Goal: Task Accomplishment & Management: Use online tool/utility

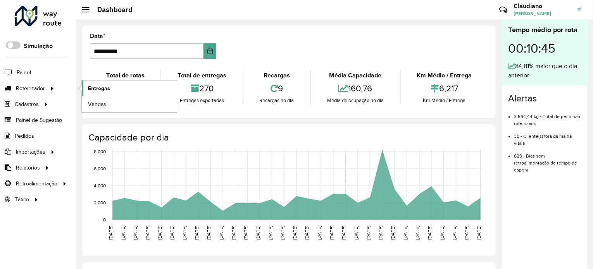
click at [112, 85] on link "Entregas" at bounding box center [129, 89] width 95 height 16
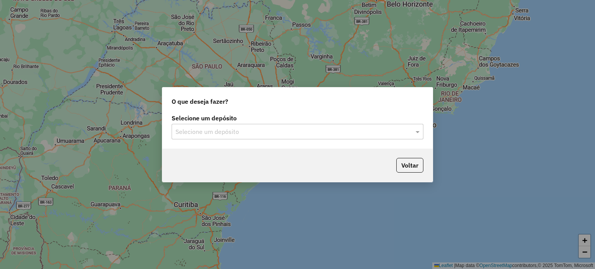
click at [277, 135] on input "text" at bounding box center [290, 132] width 229 height 9
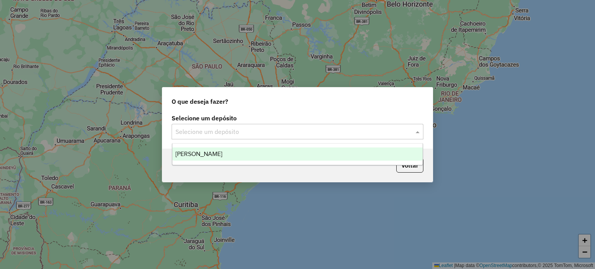
click at [260, 158] on div "[PERSON_NAME]" at bounding box center [298, 154] width 251 height 13
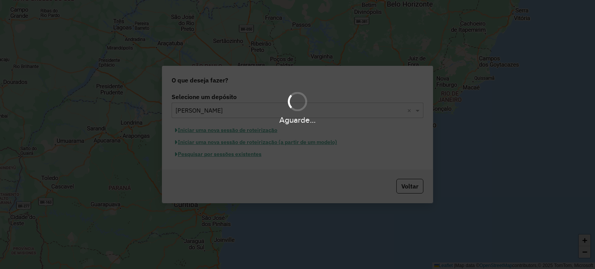
click at [226, 155] on div "Aguarde..." at bounding box center [297, 134] width 595 height 269
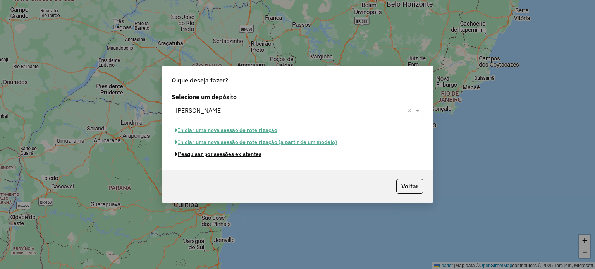
click at [226, 155] on button "Pesquisar por sessões existentes" at bounding box center [218, 154] width 93 height 12
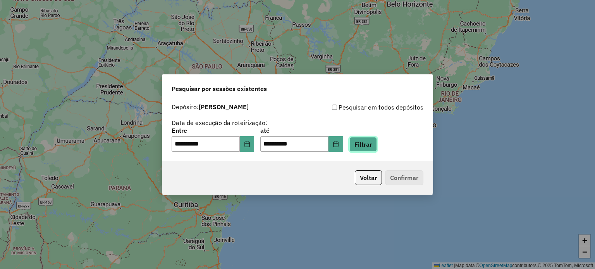
click at [377, 143] on button "Filtrar" at bounding box center [364, 144] width 28 height 15
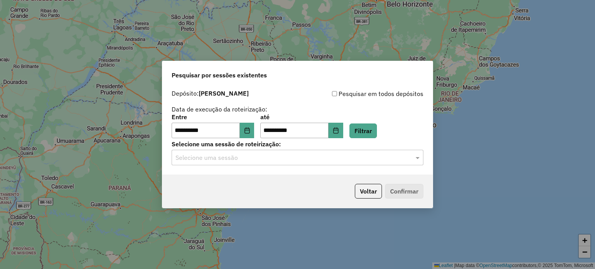
click at [234, 164] on div "Selecione uma sessão" at bounding box center [298, 158] width 252 height 16
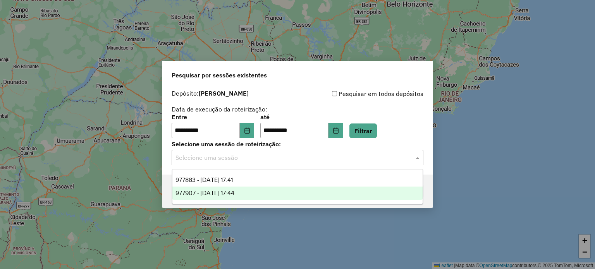
click at [232, 194] on span "977907 - 12/08/2025 17:44" at bounding box center [205, 193] width 59 height 7
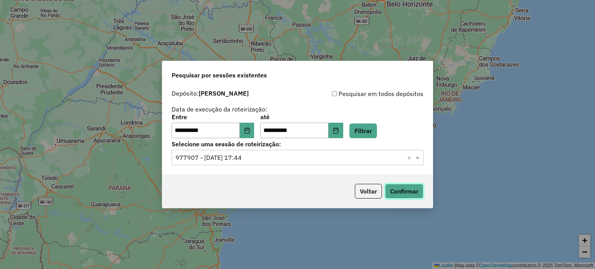
click at [397, 196] on button "Confirmar" at bounding box center [404, 191] width 38 height 15
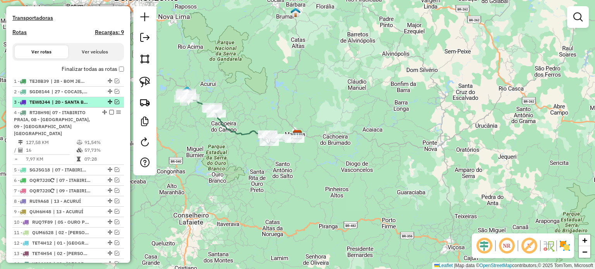
scroll to position [271, 0]
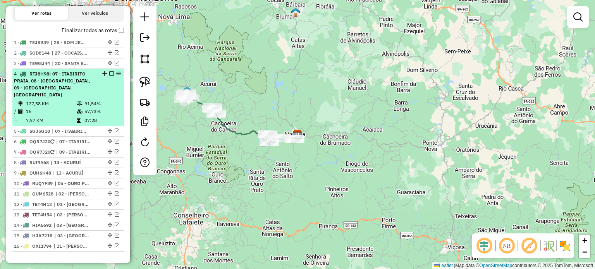
click at [109, 76] on em at bounding box center [111, 73] width 5 height 5
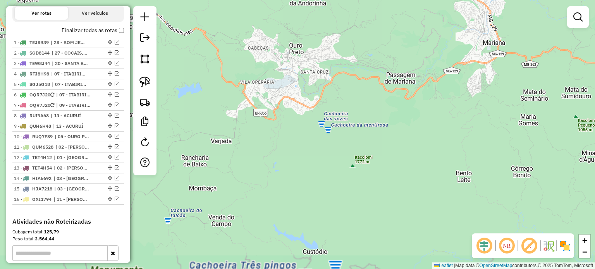
click at [302, 139] on div "Janela de atendimento Grade de atendimento Capacidade Transportadoras Veículos …" at bounding box center [297, 134] width 595 height 269
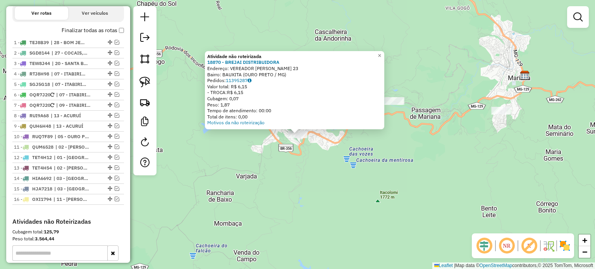
click at [250, 158] on div "Atividade não roteirizada 18870 - BREJAI DISTRIBUIDORA Endereço: VEREADOR [PERS…" at bounding box center [297, 134] width 595 height 269
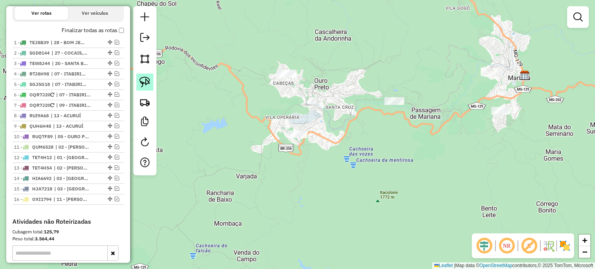
click at [144, 84] on img at bounding box center [145, 82] width 11 height 11
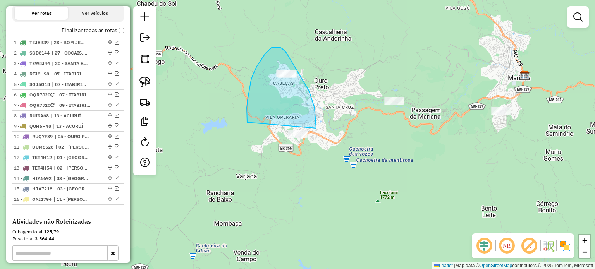
drag, startPoint x: 247, startPoint y: 108, endPoint x: 286, endPoint y: 166, distance: 70.1
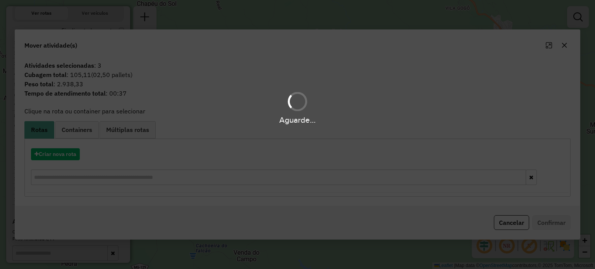
click at [515, 221] on div "Aguarde..." at bounding box center [297, 134] width 595 height 269
click at [515, 221] on button "Cancelar" at bounding box center [511, 223] width 35 height 15
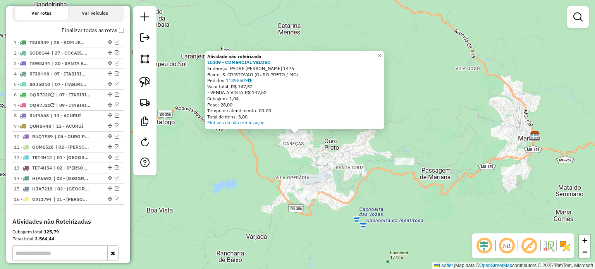
click at [328, 164] on div "Atividade não roteirizada 15109 - COMERCIAL VELOSO Endereço: PADRE ROLIM 1476 B…" at bounding box center [297, 134] width 595 height 269
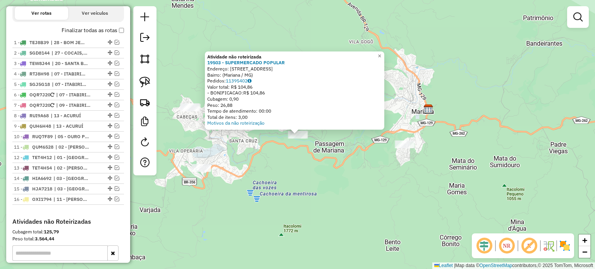
click at [325, 211] on div "Atividade não roteirizada 19503 - SUPERMERCADO POPULAR Endereço: [STREET_ADDRES…" at bounding box center [297, 134] width 595 height 269
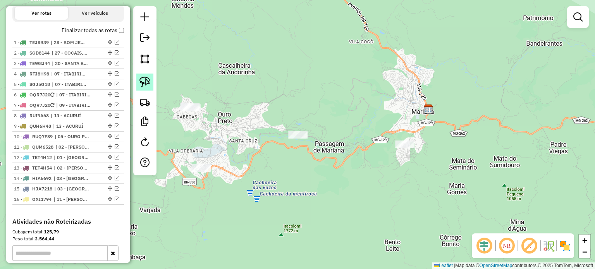
click at [150, 88] on link at bounding box center [144, 82] width 17 height 17
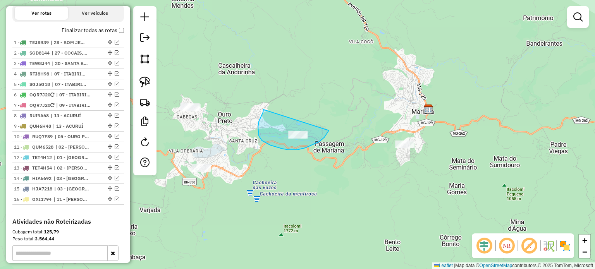
drag, startPoint x: 264, startPoint y: 110, endPoint x: 336, endPoint y: 102, distance: 73.3
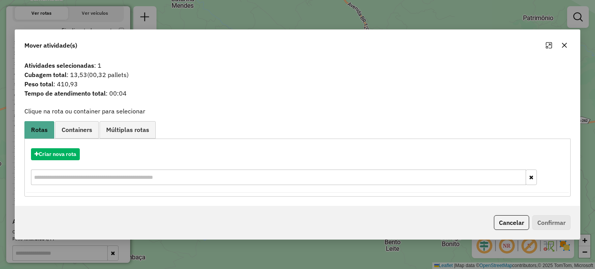
click at [518, 222] on button "Cancelar" at bounding box center [511, 223] width 35 height 15
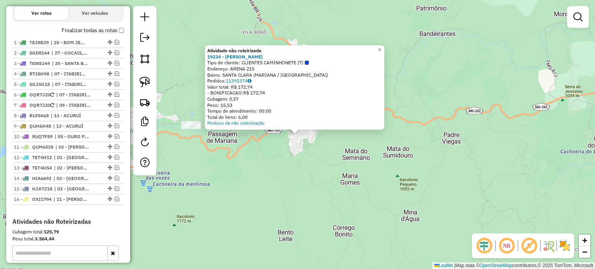
click at [298, 174] on div "Atividade não roteirizada 19234 - MERCEARIA CARVALHO Tipo de cliente: CLIENTES …" at bounding box center [297, 134] width 595 height 269
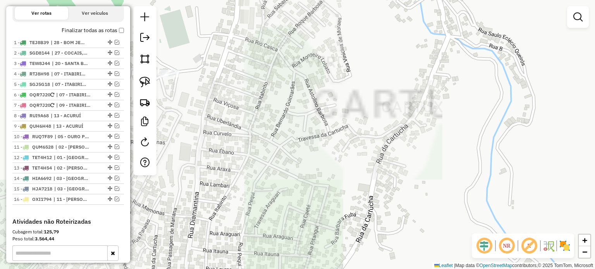
drag, startPoint x: 254, startPoint y: 129, endPoint x: 268, endPoint y: 134, distance: 14.7
click at [267, 134] on div "Janela de atendimento Grade de atendimento Capacidade Transportadoras Veículos …" at bounding box center [297, 134] width 595 height 269
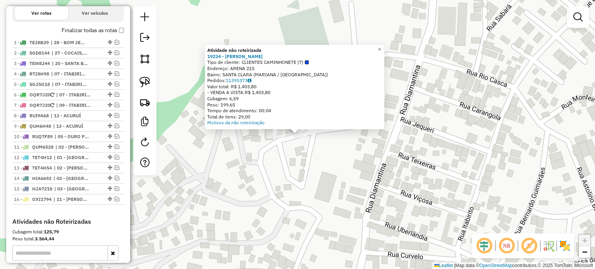
click at [269, 177] on div "Atividade não roteirizada 19234 - MERCEARIA CARVALHO Tipo de cliente: CLIENTES …" at bounding box center [297, 134] width 595 height 269
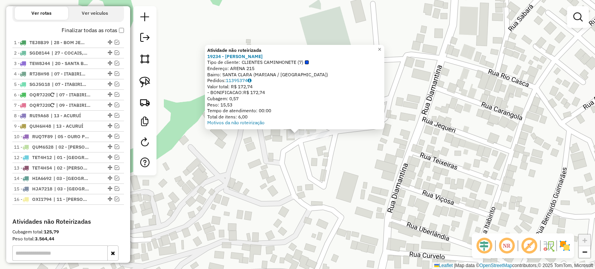
click at [292, 196] on div "Atividade não roteirizada 19234 - MERCEARIA CARVALHO Tipo de cliente: CLIENTES …" at bounding box center [297, 134] width 595 height 269
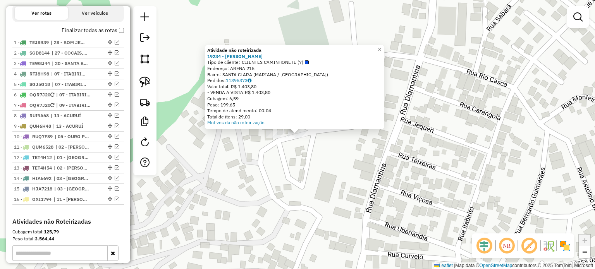
click at [305, 164] on div "Atividade não roteirizada 19234 - MERCEARIA CARVALHO Tipo de cliente: CLIENTES …" at bounding box center [297, 134] width 595 height 269
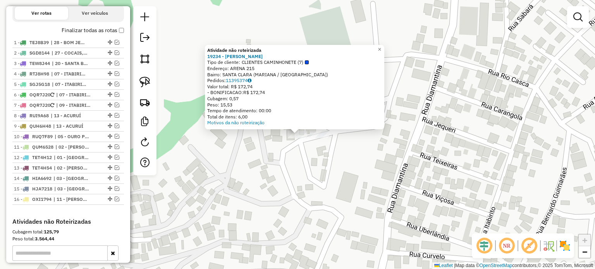
click at [274, 134] on div "Atividade não roteirizada 19234 - MERCEARIA CARVALHO Tipo de cliente: CLIENTES …" at bounding box center [297, 134] width 595 height 269
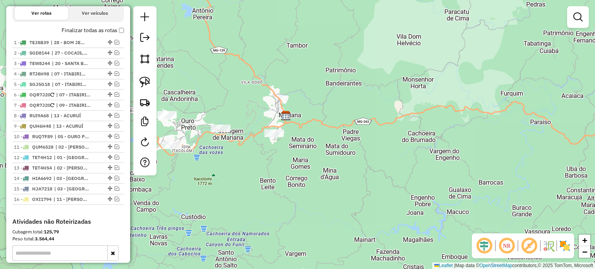
drag, startPoint x: 252, startPoint y: 167, endPoint x: 301, endPoint y: 174, distance: 49.8
click at [301, 174] on div "Janela de atendimento Grade de atendimento Capacidade Transportadoras Veículos …" at bounding box center [297, 134] width 595 height 269
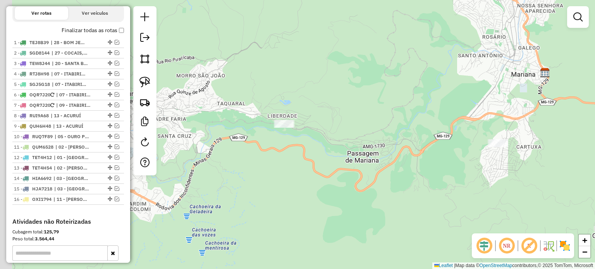
drag, startPoint x: 304, startPoint y: 163, endPoint x: 328, endPoint y: 162, distance: 24.0
click at [317, 163] on div "Janela de atendimento Grade de atendimento Capacidade Transportadoras Veículos …" at bounding box center [297, 134] width 595 height 269
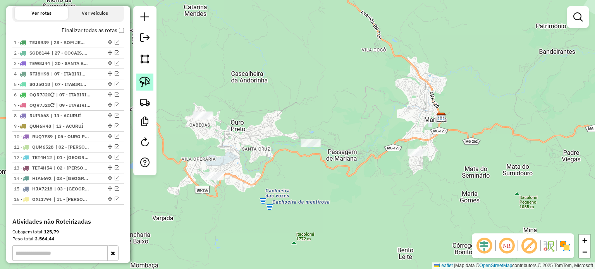
click at [147, 84] on img at bounding box center [145, 82] width 11 height 11
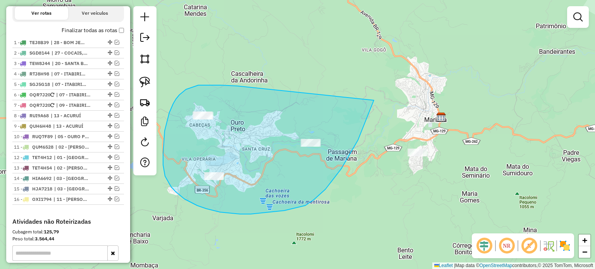
drag, startPoint x: 237, startPoint y: 86, endPoint x: 370, endPoint y: 43, distance: 139.8
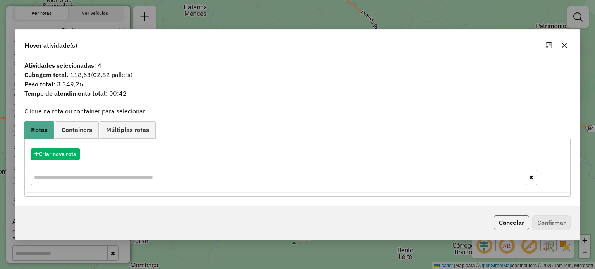
click at [506, 224] on button "Cancelar" at bounding box center [511, 223] width 35 height 15
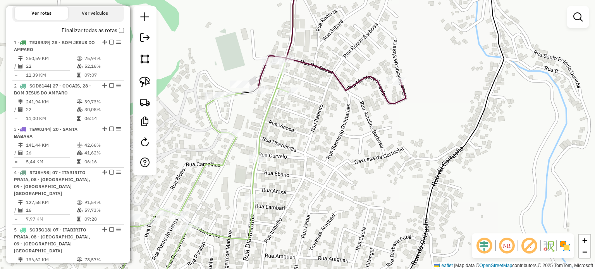
click at [331, 74] on icon at bounding box center [332, 38] width 148 height 131
select select "**********"
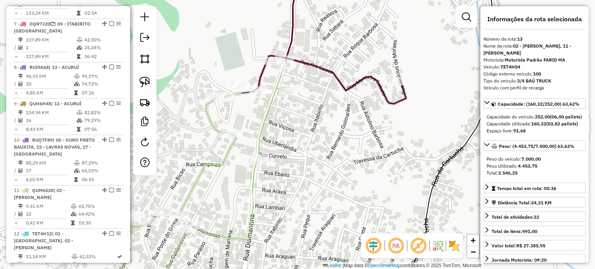
scroll to position [844, 0]
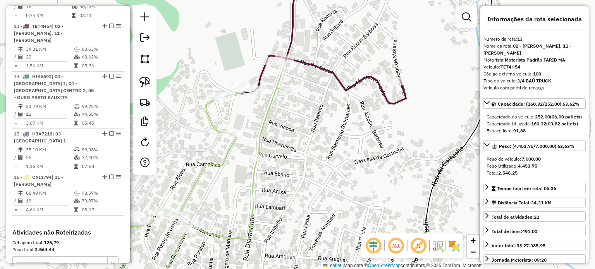
drag, startPoint x: 340, startPoint y: 138, endPoint x: 392, endPoint y: 141, distance: 52.8
click at [391, 140] on div "Janela de atendimento Grade de atendimento Capacidade Transportadoras Veículos …" at bounding box center [297, 134] width 595 height 269
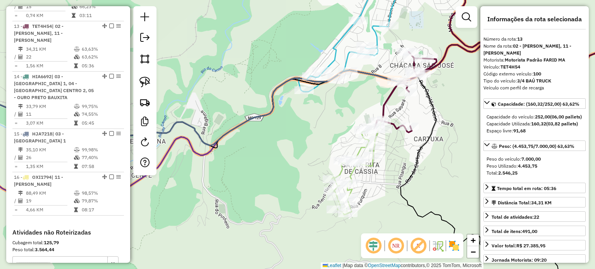
click at [407, 205] on icon at bounding box center [484, 140] width 167 height 311
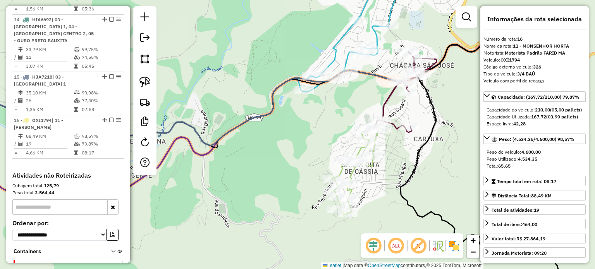
scroll to position [926, 0]
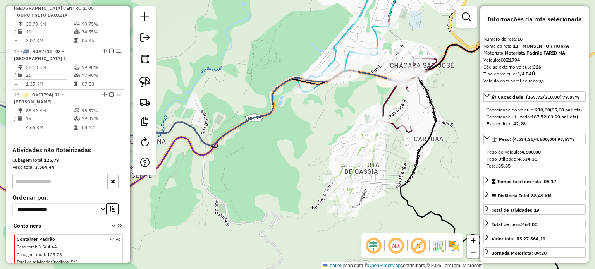
click at [465, 227] on div "Janela de atendimento Grade de atendimento Capacidade Transportadoras Veículos …" at bounding box center [297, 134] width 595 height 269
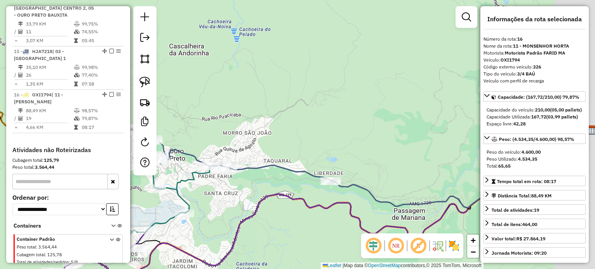
drag, startPoint x: 286, startPoint y: 185, endPoint x: 243, endPoint y: 191, distance: 43.4
click at [243, 191] on div "Janela de atendimento Grade de atendimento Capacidade Transportadoras Veículos …" at bounding box center [297, 134] width 595 height 269
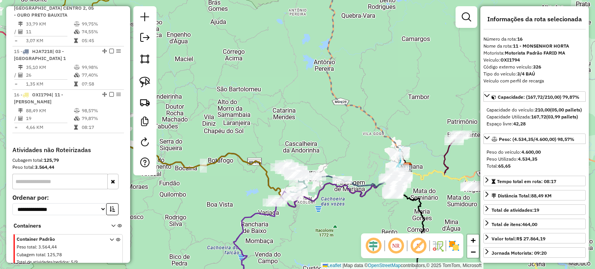
drag, startPoint x: 379, startPoint y: 160, endPoint x: 211, endPoint y: 74, distance: 189.0
click at [211, 74] on div "Janela de atendimento Grade de atendimento Capacidade Transportadoras Veículos …" at bounding box center [297, 134] width 595 height 269
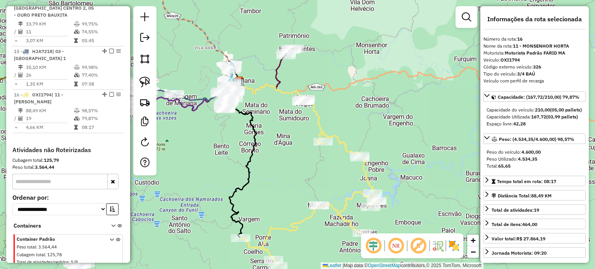
click at [315, 136] on icon at bounding box center [309, 182] width 136 height 167
click at [323, 132] on icon at bounding box center [309, 182] width 136 height 167
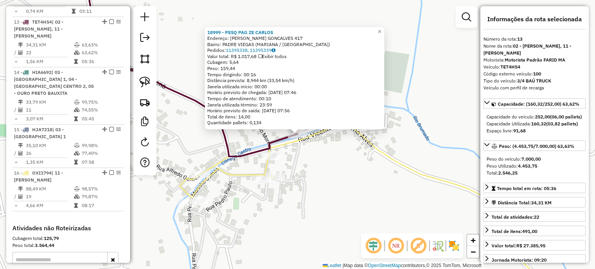
scroll to position [844, 0]
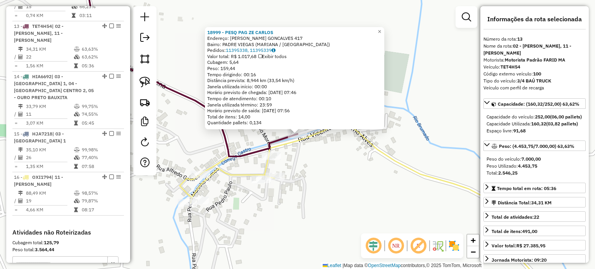
click at [338, 166] on div "18999 - PESQ PAG ZE [PERSON_NAME]: [PERSON_NAME] GONCALVES 417 Bairro: PADRE VI…" at bounding box center [297, 134] width 595 height 269
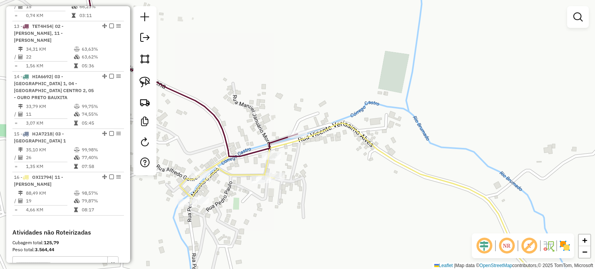
click at [235, 173] on icon at bounding box center [363, 209] width 367 height 173
select select "**********"
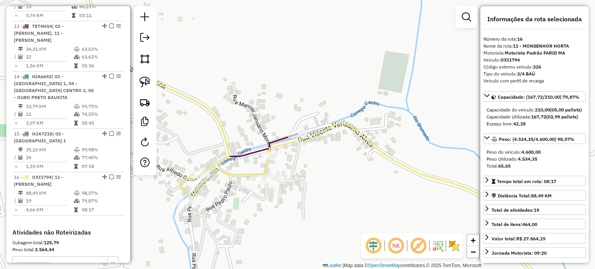
scroll to position [926, 0]
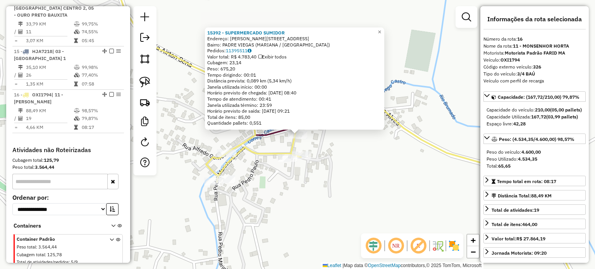
click at [402, 197] on div "15392 - SUPERMERCADO SUMIDOR Endereço: [PERSON_NAME] 159 Bairro: PADRE VIEGAS (…" at bounding box center [297, 134] width 595 height 269
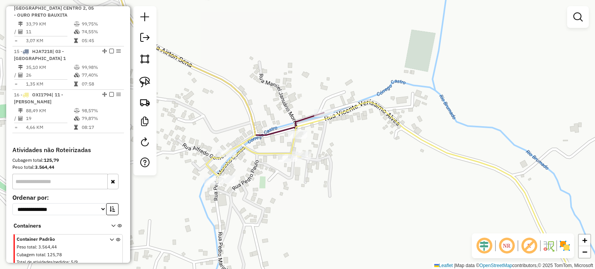
click at [284, 133] on icon at bounding box center [219, 54] width 209 height 162
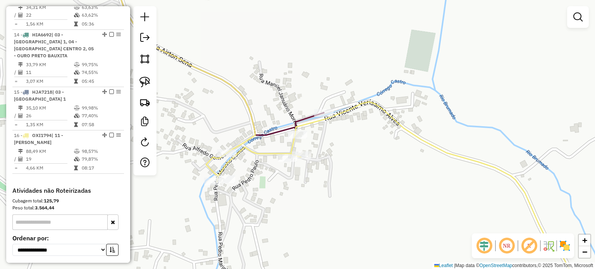
select select "**********"
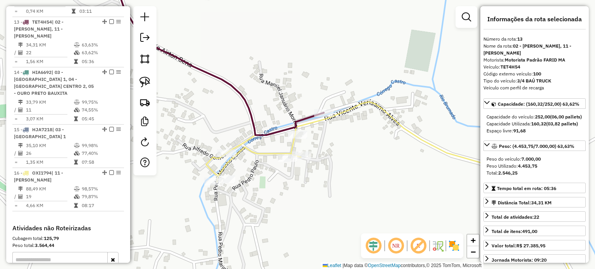
scroll to position [844, 0]
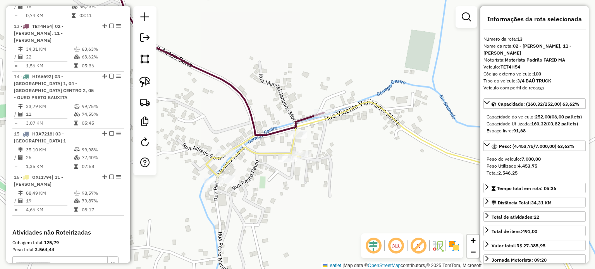
click at [419, 176] on div "Janela de atendimento Grade de atendimento Capacidade Transportadoras Veículos …" at bounding box center [297, 134] width 595 height 269
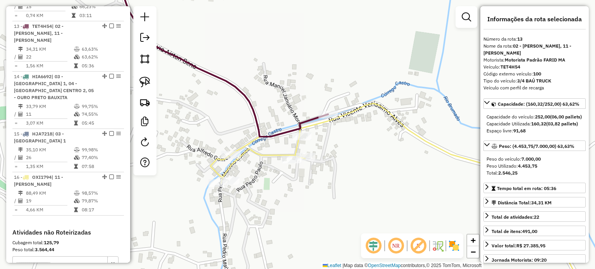
click at [411, 177] on div "Janela de atendimento Grade de atendimento Capacidade Transportadoras Veículos …" at bounding box center [297, 134] width 595 height 269
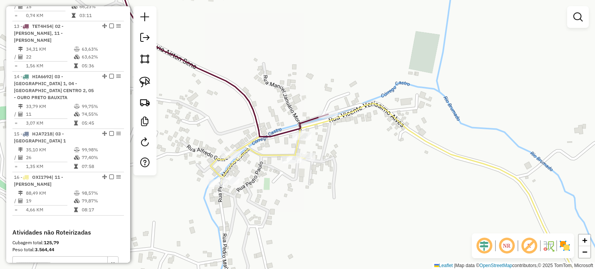
drag, startPoint x: 378, startPoint y: 166, endPoint x: 382, endPoint y: 176, distance: 11.3
click at [382, 176] on div "Janela de atendimento Grade de atendimento Capacidade Transportadoras Veículos …" at bounding box center [297, 134] width 595 height 269
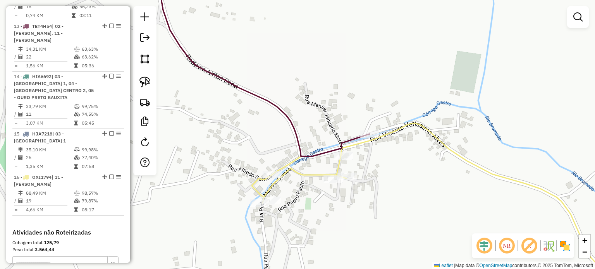
click at [435, 192] on div "Janela de atendimento Grade de atendimento Capacidade Transportadoras Veículos …" at bounding box center [297, 134] width 595 height 269
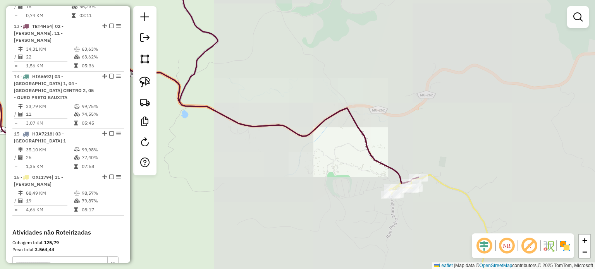
drag, startPoint x: 346, startPoint y: 182, endPoint x: 400, endPoint y: 198, distance: 56.3
click at [389, 198] on div "Janela de atendimento Grade de atendimento Capacidade Transportadoras Veículos …" at bounding box center [297, 134] width 595 height 269
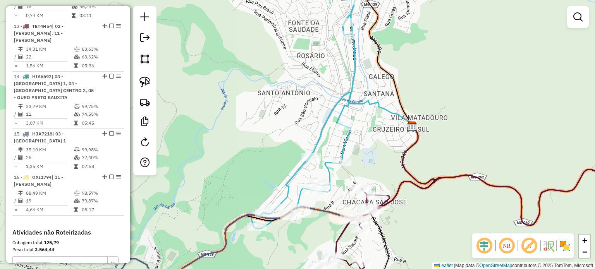
drag, startPoint x: 322, startPoint y: 202, endPoint x: 273, endPoint y: 169, distance: 58.9
click at [275, 173] on icon at bounding box center [305, 104] width 107 height 250
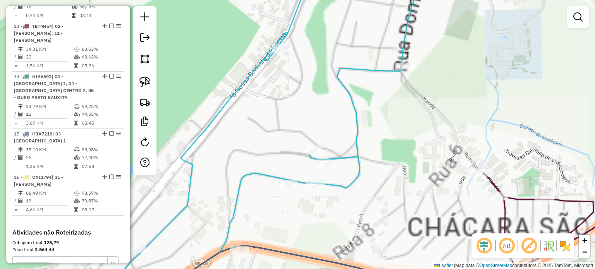
click at [358, 138] on icon at bounding box center [233, 134] width 382 height 323
select select "**********"
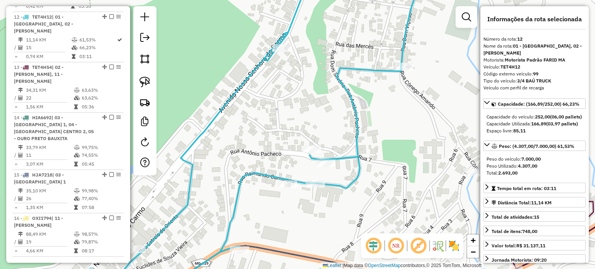
drag, startPoint x: 392, startPoint y: 112, endPoint x: 376, endPoint y: 144, distance: 35.4
click at [378, 143] on div "Janela de atendimento Grade de atendimento Capacidade Transportadoras Veículos …" at bounding box center [297, 134] width 595 height 269
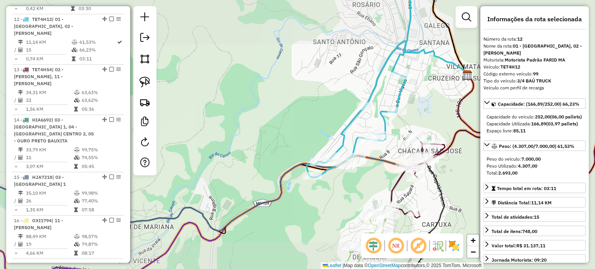
drag, startPoint x: 395, startPoint y: 126, endPoint x: 375, endPoint y: 136, distance: 22.4
click at [375, 136] on div "Janela de atendimento Grade de atendimento Capacidade Transportadoras Veículos …" at bounding box center [297, 134] width 595 height 269
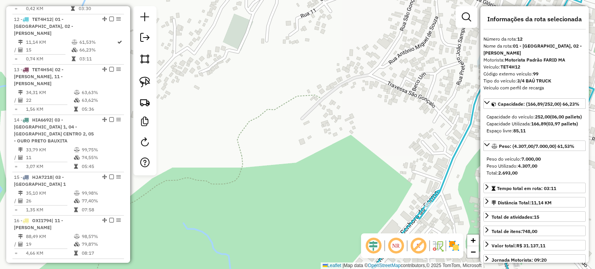
drag, startPoint x: 402, startPoint y: 99, endPoint x: 289, endPoint y: 129, distance: 116.3
click at [290, 129] on div "Rota 12 - Placa TET4H12 71471 - RECANTO DE MINAS Janela de atendimento Grade de…" at bounding box center [297, 134] width 595 height 269
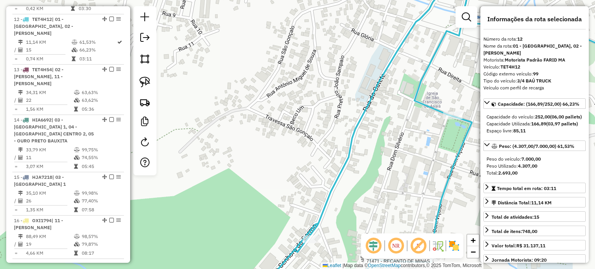
click at [228, 129] on div "Rota 12 - Placa TET4H12 71471 - RECANTO DE MINAS Janela de atendimento Grade de…" at bounding box center [297, 134] width 595 height 269
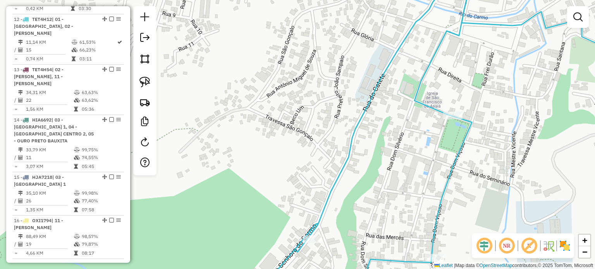
drag, startPoint x: 343, startPoint y: 88, endPoint x: 317, endPoint y: 103, distance: 30.7
click at [321, 103] on div "Rota 12 - Placa TET4H12 71471 - RECANTO DE MINAS Janela de atendimento Grade de…" at bounding box center [297, 134] width 595 height 269
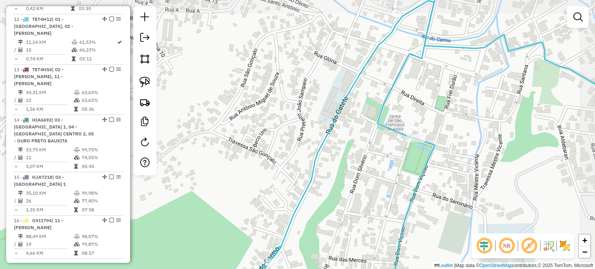
drag, startPoint x: 281, startPoint y: 174, endPoint x: 252, endPoint y: 244, distance: 76.5
click at [252, 244] on div "Janela de atendimento Grade de atendimento Capacidade Transportadoras Veículos …" at bounding box center [297, 134] width 595 height 269
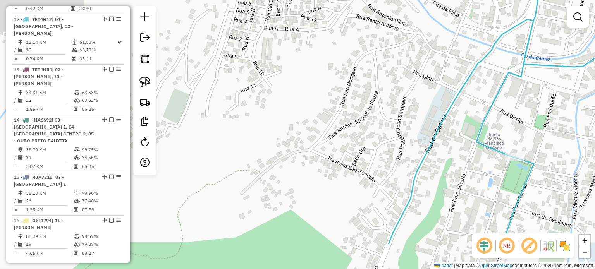
drag, startPoint x: 221, startPoint y: 199, endPoint x: 302, endPoint y: 156, distance: 91.2
click at [302, 156] on div "Janela de atendimento Grade de atendimento Capacidade Transportadoras Veículos …" at bounding box center [297, 134] width 595 height 269
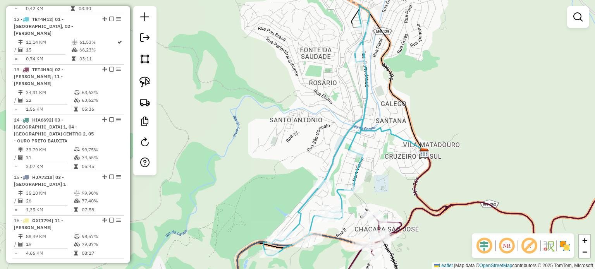
drag, startPoint x: 322, startPoint y: 142, endPoint x: 273, endPoint y: 195, distance: 71.9
click at [273, 195] on div "Janela de atendimento Grade de atendimento Capacidade Transportadoras Veículos …" at bounding box center [297, 134] width 595 height 269
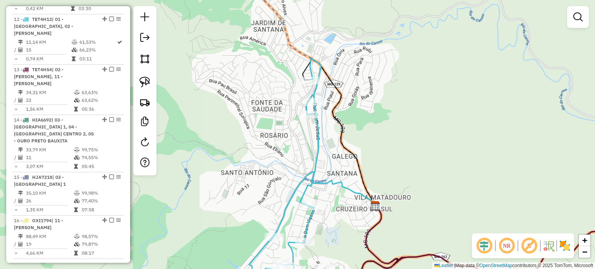
click at [315, 171] on icon at bounding box center [268, 178] width 107 height 238
select select "**********"
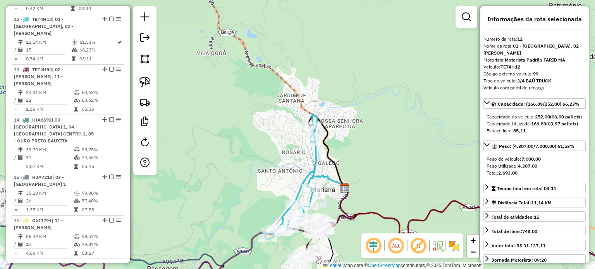
click at [371, 186] on icon at bounding box center [474, 224] width 268 height 77
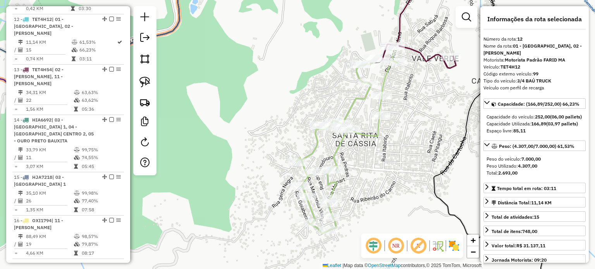
click at [371, 140] on icon at bounding box center [347, 147] width 101 height 174
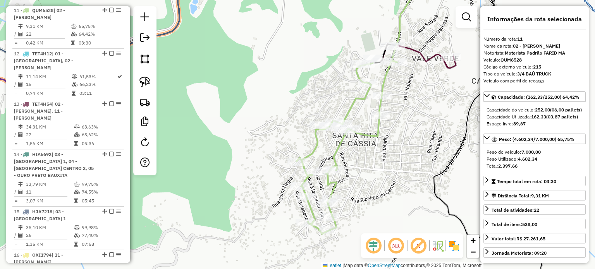
scroll to position [757, 0]
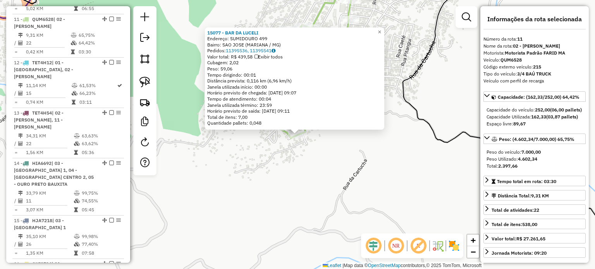
click at [357, 175] on div "15077 - BAR DA [PERSON_NAME]: SUMIDOURO 499 Bairro: [GEOGRAPHIC_DATA] (MARIANA …" at bounding box center [297, 134] width 595 height 269
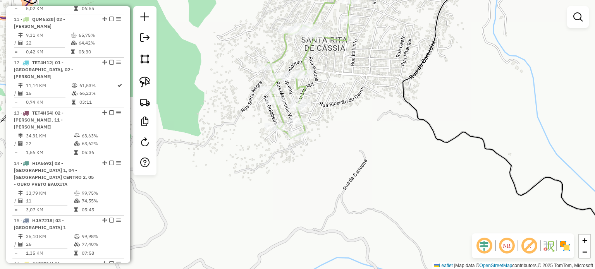
drag, startPoint x: 391, startPoint y: 94, endPoint x: 346, endPoint y: 236, distance: 148.5
click at [346, 236] on div "Janela de atendimento Grade de atendimento Capacidade Transportadoras Veículos …" at bounding box center [297, 134] width 595 height 269
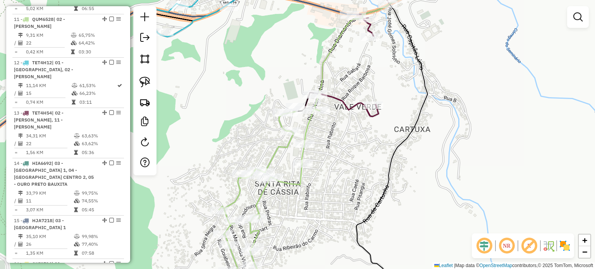
drag, startPoint x: 361, startPoint y: 199, endPoint x: 348, endPoint y: 238, distance: 41.1
click at [348, 238] on div "Janela de atendimento Grade de atendimento Capacidade Transportadoras Veículos …" at bounding box center [297, 134] width 595 height 269
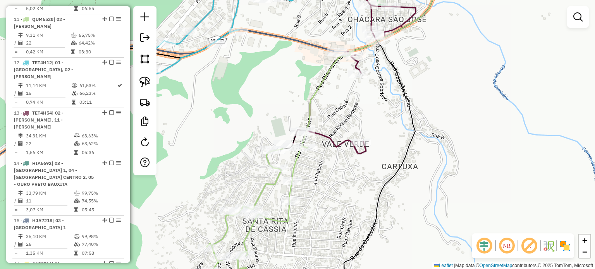
click at [342, 144] on icon at bounding box center [473, 63] width 362 height 181
select select "**********"
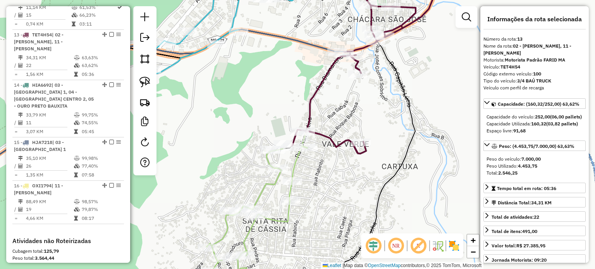
scroll to position [844, 0]
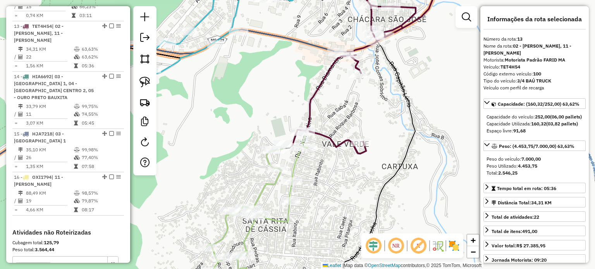
click at [336, 143] on icon at bounding box center [473, 63] width 362 height 181
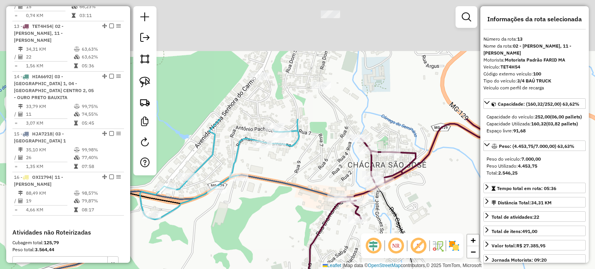
drag, startPoint x: 345, startPoint y: 109, endPoint x: 345, endPoint y: 259, distance: 150.0
click at [345, 259] on div "Janela de atendimento Grade de atendimento Capacidade Transportadoras Veículos …" at bounding box center [297, 134] width 595 height 269
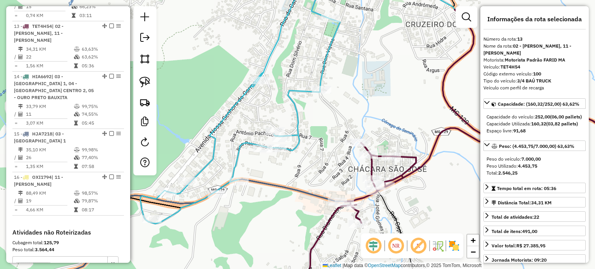
click at [238, 155] on icon at bounding box center [240, 98] width 200 height 251
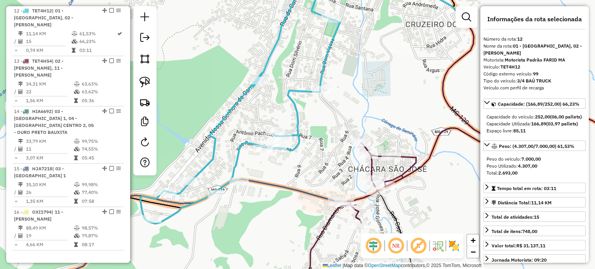
scroll to position [800, 0]
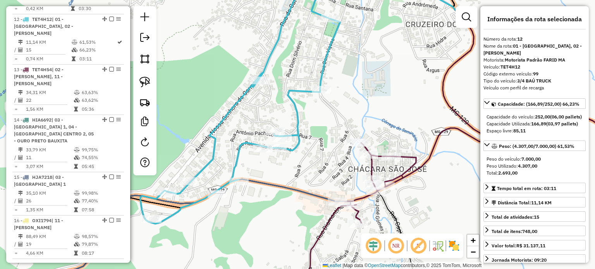
drag, startPoint x: 281, startPoint y: 174, endPoint x: 249, endPoint y: 145, distance: 42.3
click at [249, 145] on div "Janela de atendimento Grade de atendimento Capacidade Transportadoras Veículos …" at bounding box center [297, 134] width 595 height 269
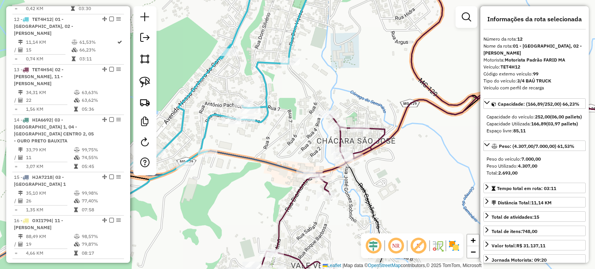
click at [378, 131] on icon at bounding box center [457, 182] width 393 height 188
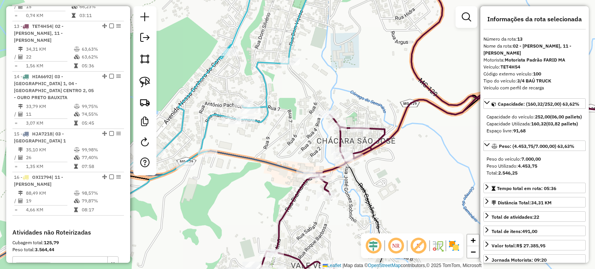
drag, startPoint x: 366, startPoint y: 178, endPoint x: 372, endPoint y: 115, distance: 63.5
click at [372, 116] on div "Janela de atendimento Grade de atendimento Capacidade Transportadoras Veículos …" at bounding box center [297, 134] width 595 height 269
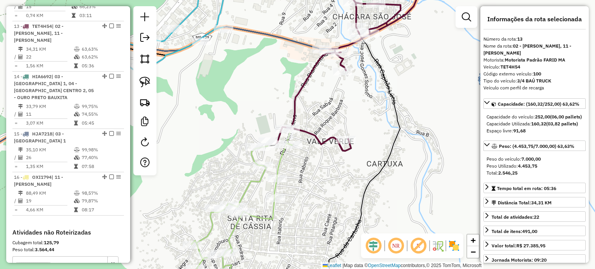
click at [283, 161] on icon at bounding box center [242, 219] width 101 height 153
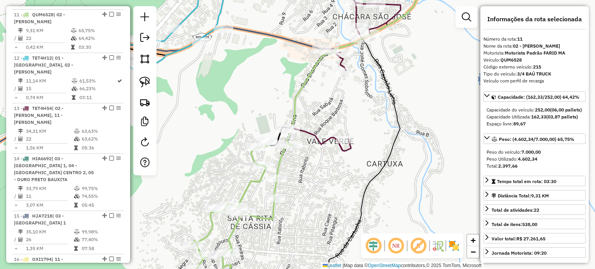
scroll to position [757, 0]
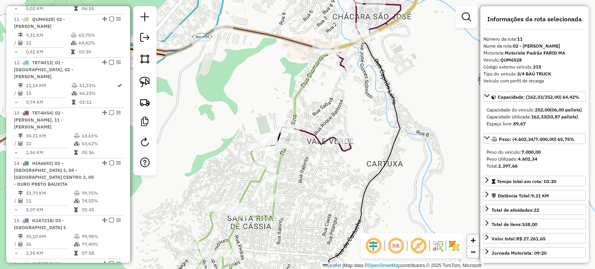
drag, startPoint x: 307, startPoint y: 190, endPoint x: 268, endPoint y: 211, distance: 44.1
click at [270, 209] on div "Janela de atendimento Grade de atendimento Capacidade Transportadoras Veículos …" at bounding box center [297, 134] width 595 height 269
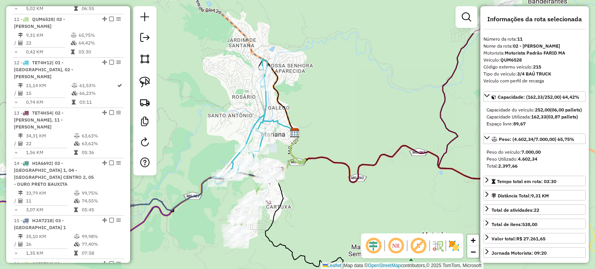
click at [326, 214] on div "Janela de atendimento Grade de atendimento Capacidade Transportadoras Veículos …" at bounding box center [297, 134] width 595 height 269
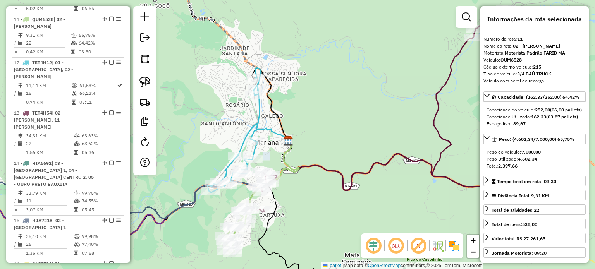
click at [364, 173] on icon at bounding box center [399, 112] width 306 height 207
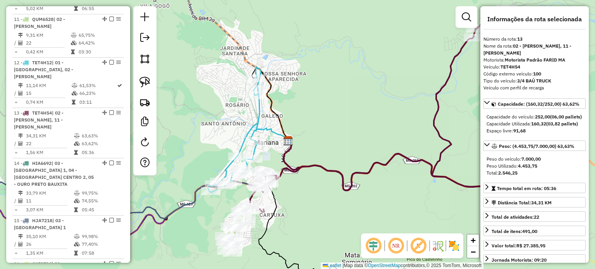
scroll to position [844, 0]
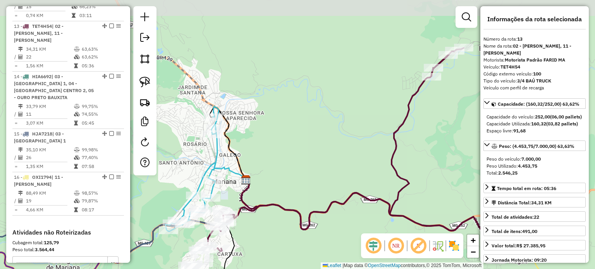
drag, startPoint x: 380, startPoint y: 133, endPoint x: 338, endPoint y: 172, distance: 57.6
click at [338, 172] on div "Janela de atendimento Grade de atendimento Capacidade Transportadoras Veículos …" at bounding box center [297, 134] width 595 height 269
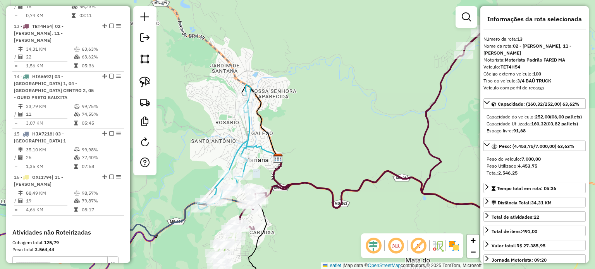
drag, startPoint x: 311, startPoint y: 211, endPoint x: 349, endPoint y: 192, distance: 42.5
click at [346, 193] on div "Janela de atendimento Grade de atendimento Capacidade Transportadoras Veículos …" at bounding box center [297, 134] width 595 height 269
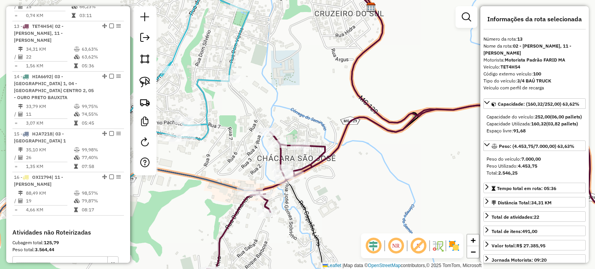
click at [267, 127] on div "Rota 13 - Placa TET4H54 71476 - BAR DA WANIA Rota 13 - Placa TET4H54 10399 - CO…" at bounding box center [297, 134] width 595 height 269
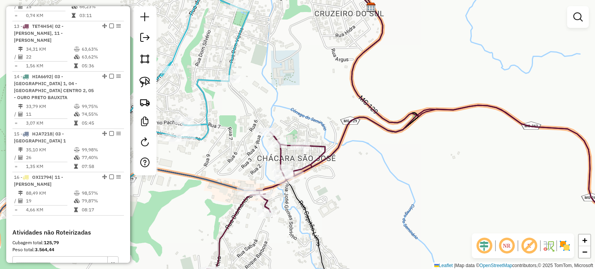
click at [235, 40] on icon at bounding box center [149, 93] width 200 height 240
select select "**********"
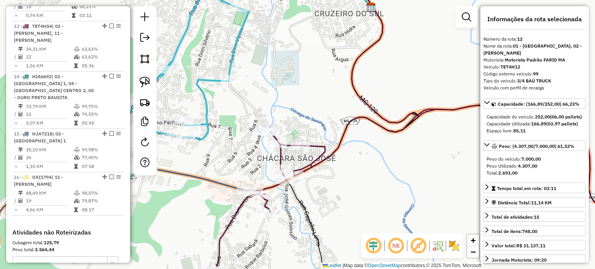
scroll to position [800, 0]
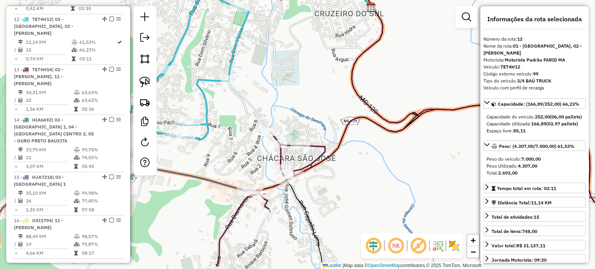
click at [407, 173] on div "Janela de atendimento Grade de atendimento Capacidade Transportadoras Veículos …" at bounding box center [297, 134] width 595 height 269
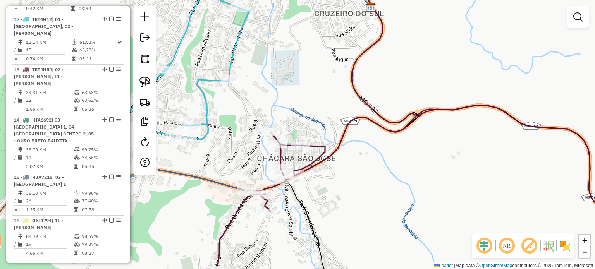
click at [195, 83] on icon at bounding box center [149, 93] width 200 height 240
select select "**********"
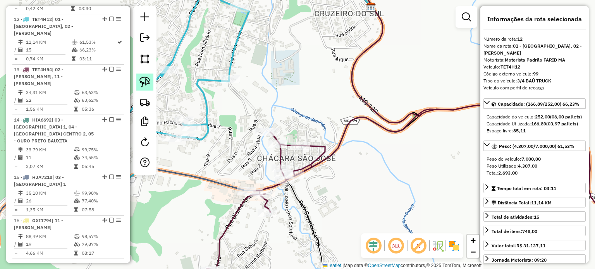
click at [148, 79] on img at bounding box center [145, 82] width 11 height 11
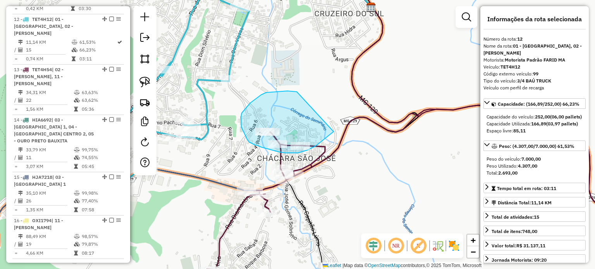
drag, startPoint x: 297, startPoint y: 92, endPoint x: 349, endPoint y: 117, distance: 57.6
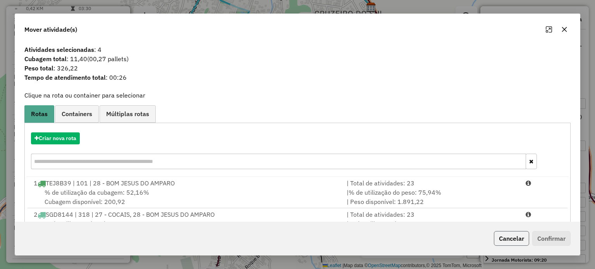
click at [519, 237] on button "Cancelar" at bounding box center [511, 238] width 35 height 15
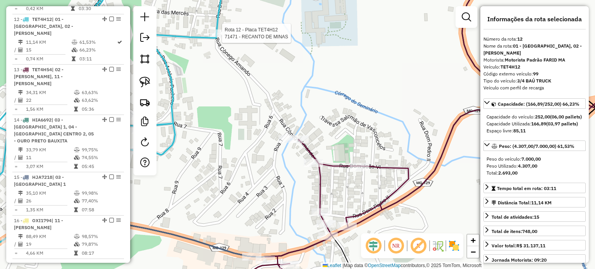
click at [221, 37] on div at bounding box center [219, 33] width 19 height 8
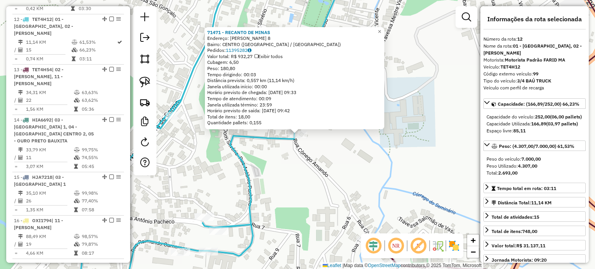
click at [326, 177] on div "71471 - RECANTO DE MINAS Endereço: DOM BENEVIDES 8 Bairro: [GEOGRAPHIC_DATA] ([…" at bounding box center [297, 134] width 595 height 269
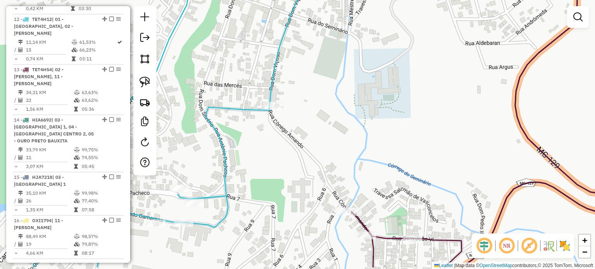
drag, startPoint x: 377, startPoint y: 197, endPoint x: 314, endPoint y: 122, distance: 97.4
click at [315, 123] on div "Janela de atendimento Grade de atendimento Capacidade Transportadoras Veículos …" at bounding box center [297, 134] width 595 height 269
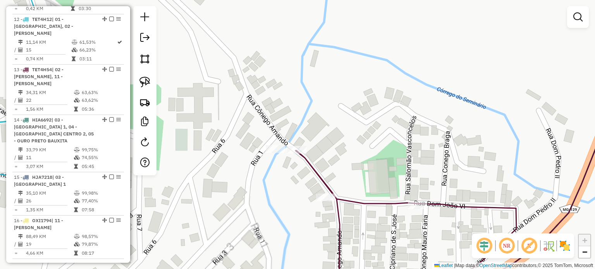
click at [319, 176] on icon at bounding box center [475, 193] width 359 height 205
select select "**********"
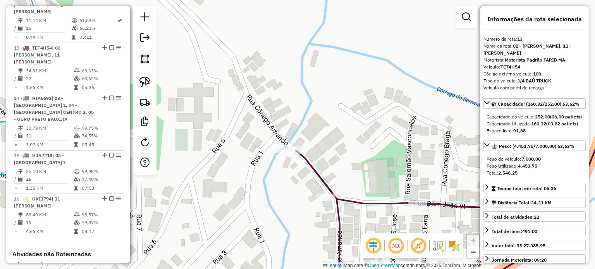
scroll to position [844, 0]
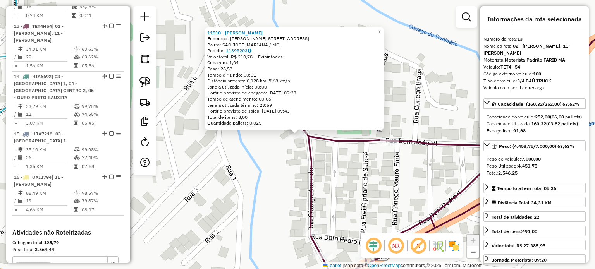
click at [288, 192] on div "11510 - [PERSON_NAME]: R CONEGO ARMANDO 387 Bairro: [GEOGRAPHIC_DATA] (MARIANA …" at bounding box center [297, 134] width 595 height 269
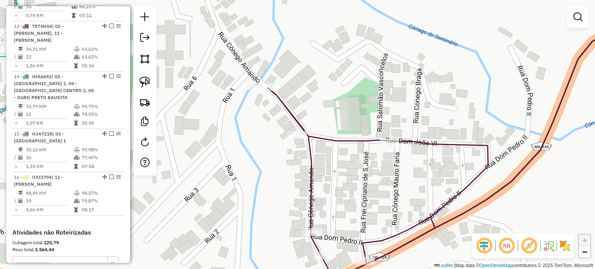
drag, startPoint x: 148, startPoint y: 89, endPoint x: 178, endPoint y: 74, distance: 33.6
click at [148, 89] on link at bounding box center [144, 82] width 17 height 17
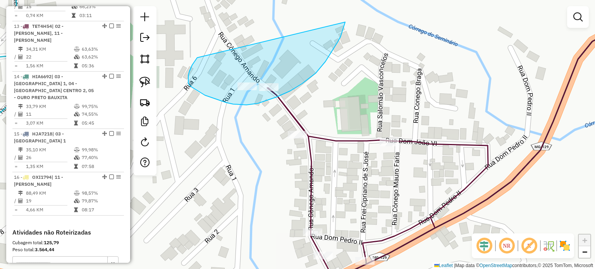
drag, startPoint x: 197, startPoint y: 58, endPoint x: 345, endPoint y: 21, distance: 152.5
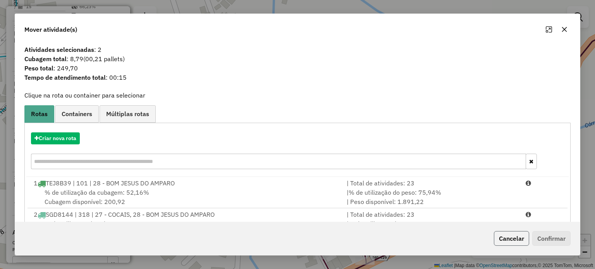
click at [516, 236] on button "Cancelar" at bounding box center [511, 238] width 35 height 15
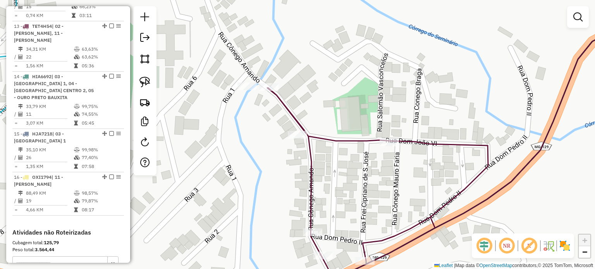
click at [329, 142] on icon at bounding box center [460, 162] width 387 height 268
select select "**********"
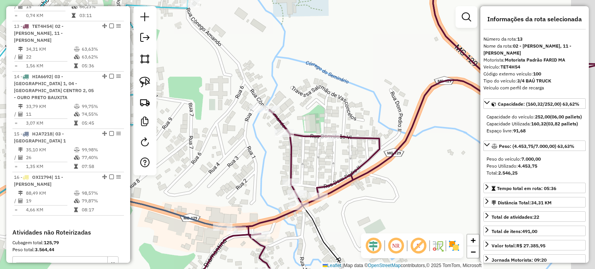
drag, startPoint x: 314, startPoint y: 174, endPoint x: 286, endPoint y: 169, distance: 27.6
click at [286, 169] on icon at bounding box center [408, 178] width 435 height 228
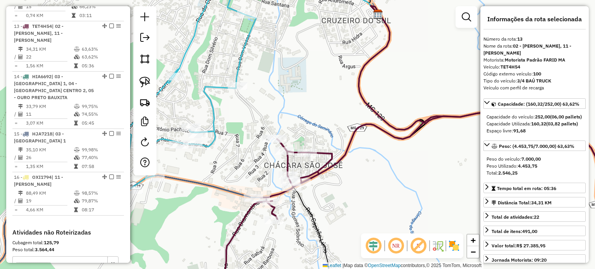
drag, startPoint x: 276, startPoint y: 207, endPoint x: 276, endPoint y: 155, distance: 52.7
click at [276, 155] on icon at bounding box center [432, 204] width 446 height 184
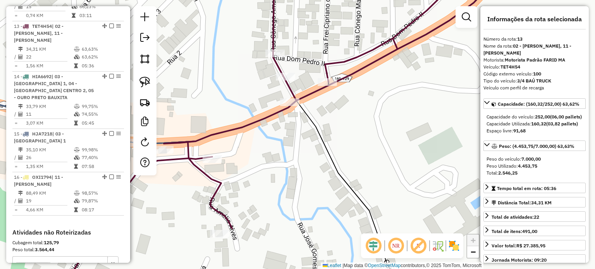
click at [388, 175] on div "Janela de atendimento Grade de atendimento Capacidade Transportadoras Veículos …" at bounding box center [297, 134] width 595 height 269
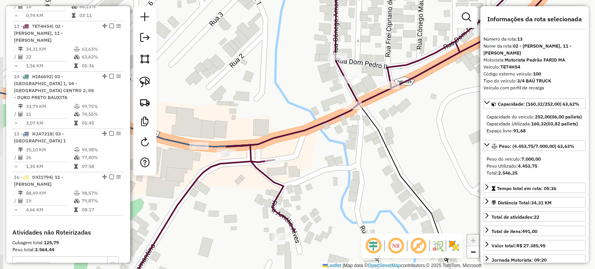
click at [319, 179] on div "Janela de atendimento Grade de atendimento Capacidade Transportadoras Veículos …" at bounding box center [297, 134] width 595 height 269
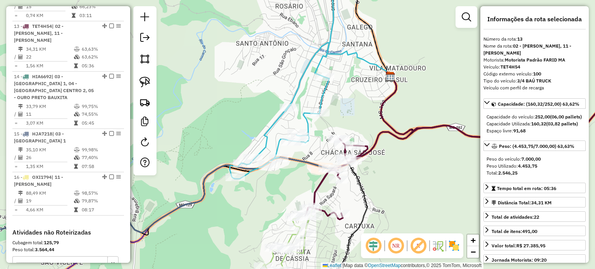
click at [316, 184] on icon at bounding box center [480, 160] width 349 height 117
click at [286, 187] on div "Janela de atendimento Grade de atendimento Capacidade Transportadoras Veículos …" at bounding box center [297, 134] width 595 height 269
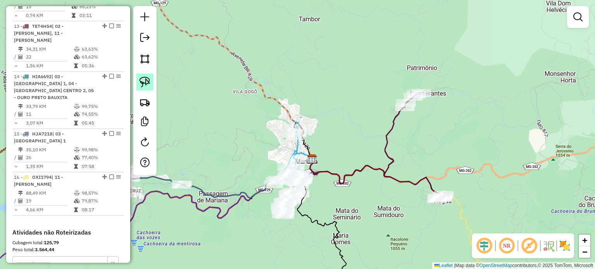
click at [148, 85] on img at bounding box center [145, 82] width 11 height 11
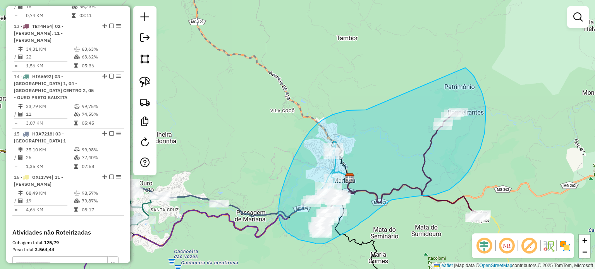
drag, startPoint x: 366, startPoint y: 110, endPoint x: 446, endPoint y: 55, distance: 97.2
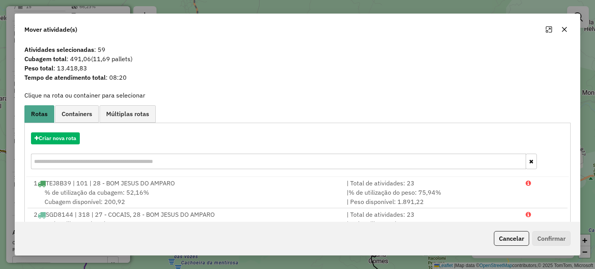
click at [561, 32] on button "button" at bounding box center [565, 29] width 12 height 12
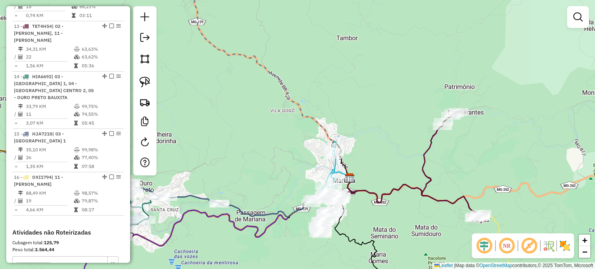
click at [423, 153] on icon at bounding box center [405, 163] width 153 height 103
select select "**********"
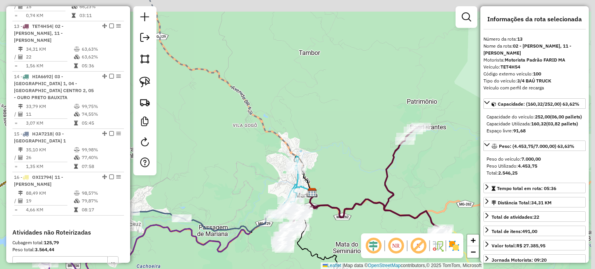
drag, startPoint x: 450, startPoint y: 160, endPoint x: 399, endPoint y: 172, distance: 52.5
click at [399, 172] on div "Janela de atendimento Grade de atendimento Capacidade Transportadoras Veículos …" at bounding box center [297, 134] width 595 height 269
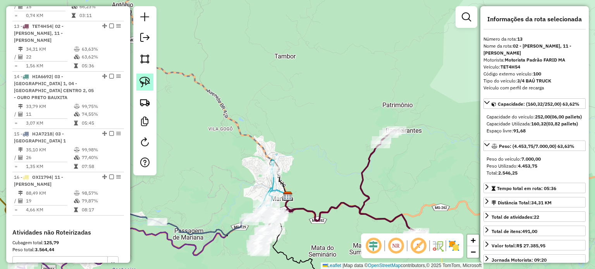
click at [141, 80] on img at bounding box center [145, 82] width 11 height 11
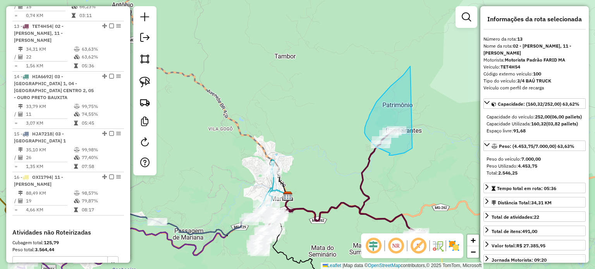
drag, startPoint x: 406, startPoint y: 72, endPoint x: 433, endPoint y: 121, distance: 56.2
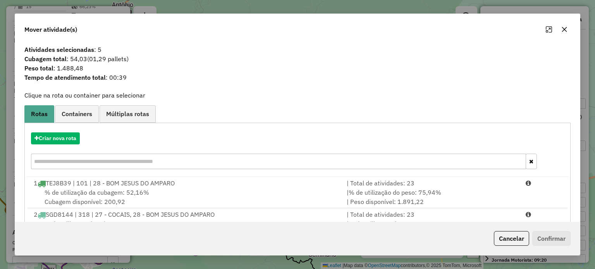
click at [562, 32] on icon "button" at bounding box center [565, 29] width 6 height 6
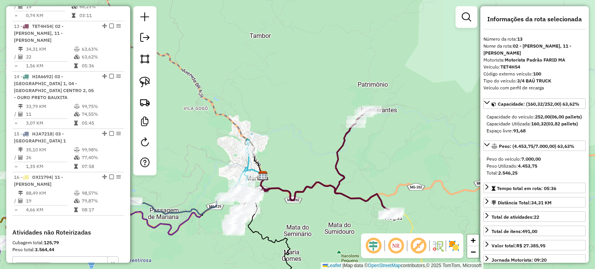
drag, startPoint x: 407, startPoint y: 162, endPoint x: 349, endPoint y: 127, distance: 67.4
click at [358, 131] on div "Janela de atendimento Grade de atendimento Capacidade Transportadoras Veículos …" at bounding box center [297, 134] width 595 height 269
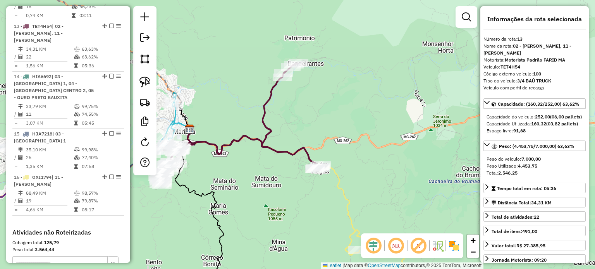
click at [343, 195] on icon at bounding box center [378, 231] width 129 height 132
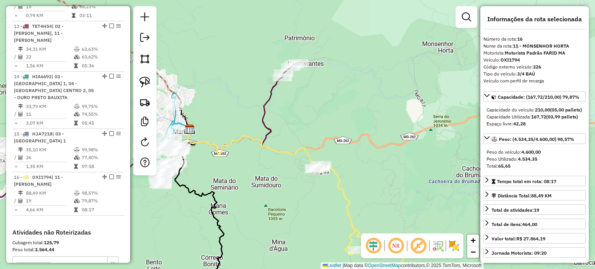
scroll to position [926, 0]
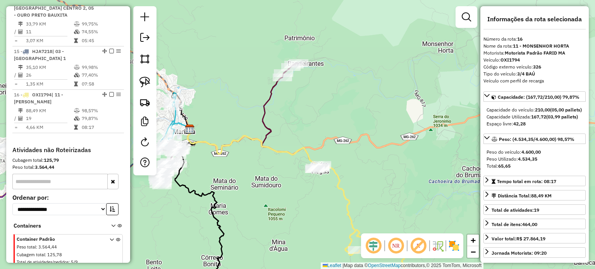
drag, startPoint x: 253, startPoint y: 197, endPoint x: 306, endPoint y: 157, distance: 66.1
click at [298, 162] on div "Janela de atendimento Grade de atendimento Capacidade Transportadoras Veículos …" at bounding box center [297, 134] width 595 height 269
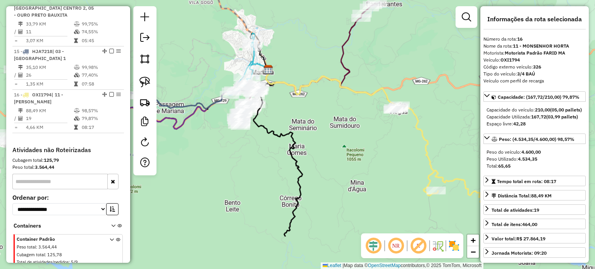
click at [281, 167] on div "Janela de atendimento Grade de atendimento Capacidade Transportadoras Veículos …" at bounding box center [297, 134] width 595 height 269
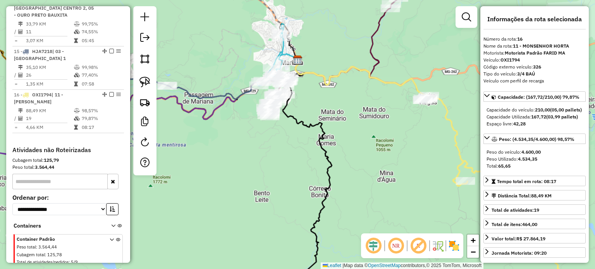
click at [288, 165] on div "Janela de atendimento Grade de atendimento Capacidade Transportadoras Veículos …" at bounding box center [297, 134] width 595 height 269
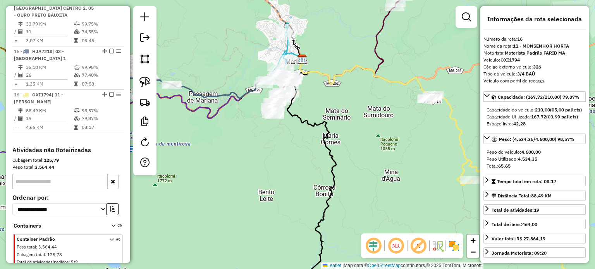
drag, startPoint x: 281, startPoint y: 155, endPoint x: 317, endPoint y: 134, distance: 42.0
click at [309, 139] on div "Janela de atendimento Grade de atendimento Capacidade Transportadoras Veículos …" at bounding box center [297, 134] width 595 height 269
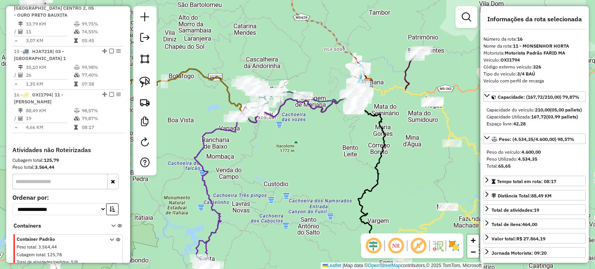
drag, startPoint x: 245, startPoint y: 158, endPoint x: 299, endPoint y: 153, distance: 54.9
click at [297, 154] on div "Janela de atendimento Grade de atendimento Capacidade Transportadoras Veículos …" at bounding box center [297, 134] width 595 height 269
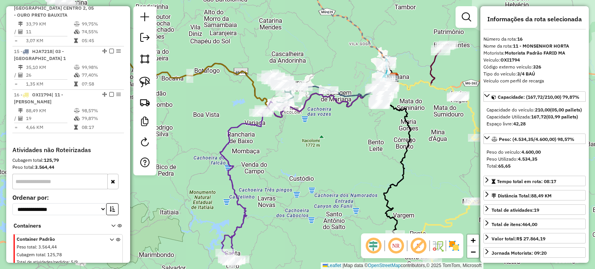
click at [244, 212] on icon at bounding box center [251, 182] width 63 height 160
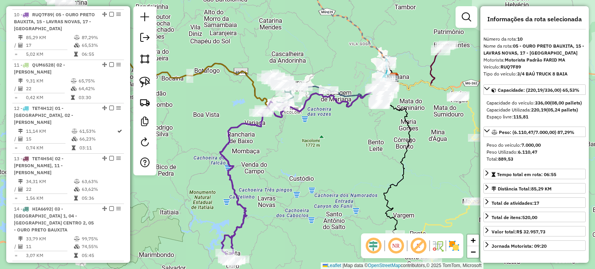
scroll to position [699, 0]
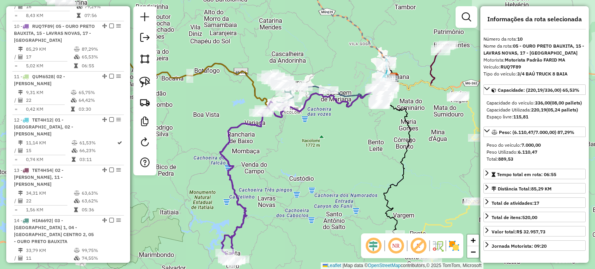
drag, startPoint x: 264, startPoint y: 175, endPoint x: 260, endPoint y: 192, distance: 17.4
click at [261, 192] on div "Janela de atendimento Grade de atendimento Capacidade Transportadoras Veículos …" at bounding box center [297, 134] width 595 height 269
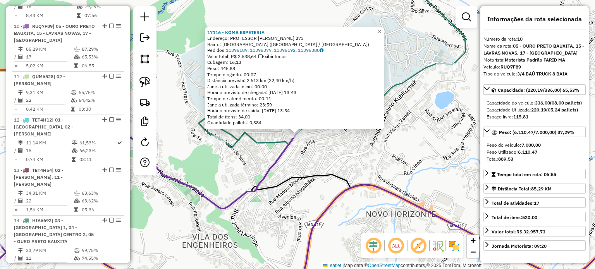
click at [295, 210] on div "Rota 10 - Placa RUQ7F89 17116 - KOMB ESPETERIA 17116 - KOMB ESPETERIA Endereço:…" at bounding box center [297, 134] width 595 height 269
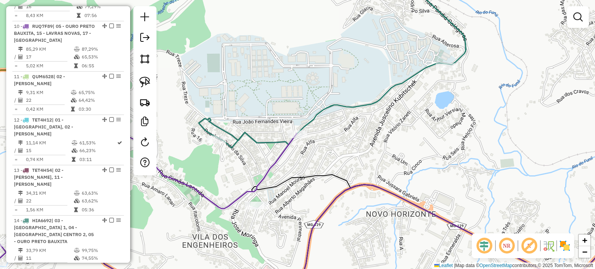
click at [261, 142] on icon at bounding box center [332, 60] width 267 height 175
select select "**********"
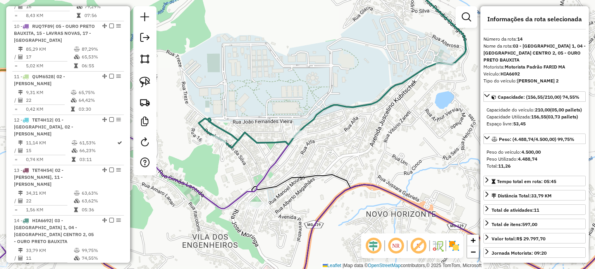
scroll to position [887, 0]
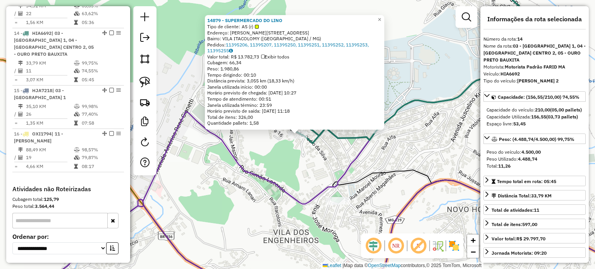
click at [305, 180] on div "14879 - SUPERMERCADO DO LINO Tipo de cliente: AS (r) Endereço: [PERSON_NAME][ST…" at bounding box center [297, 134] width 595 height 269
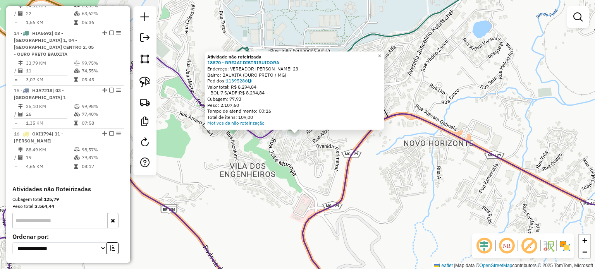
click at [308, 138] on div "Atividade não roteirizada 18870 - BREJAI DISTRIBUIDORA Endereço: VEREADOR [PERS…" at bounding box center [297, 134] width 595 height 269
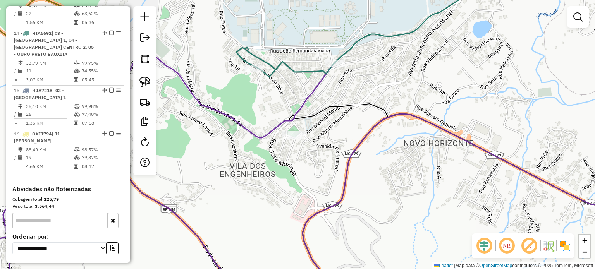
drag, startPoint x: 349, startPoint y: 109, endPoint x: 338, endPoint y: 178, distance: 70.2
click at [338, 178] on icon at bounding box center [472, 134] width 366 height 142
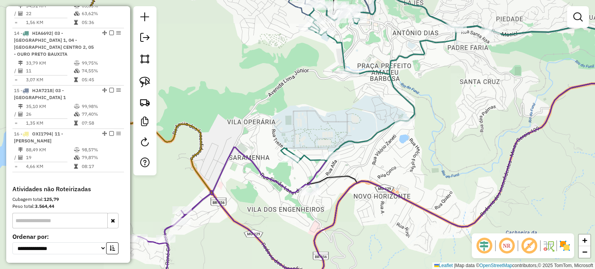
click at [368, 138] on icon at bounding box center [386, 83] width 210 height 160
select select "**********"
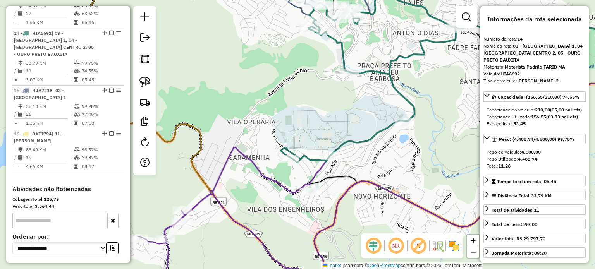
drag, startPoint x: 398, startPoint y: 166, endPoint x: 387, endPoint y: 175, distance: 14.6
click at [387, 175] on div "Janela de atendimento Grade de atendimento Capacidade Transportadoras Veículos …" at bounding box center [297, 134] width 595 height 269
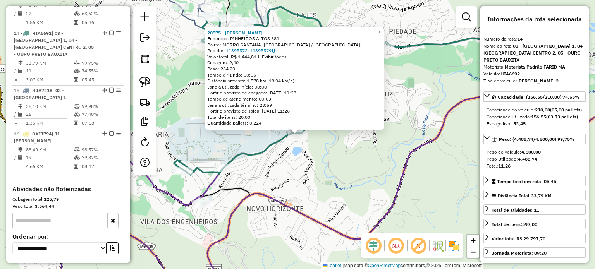
click at [326, 203] on div "20575 - EMELTON DE [PERSON_NAME]: PINHEIROS ALTOS 681 Bairro: MORRO SANTANA ([G…" at bounding box center [297, 134] width 595 height 269
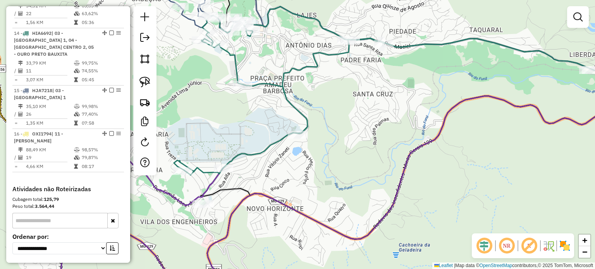
click at [299, 111] on icon at bounding box center [279, 96] width 210 height 160
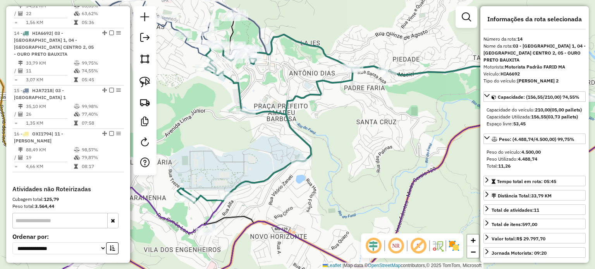
drag, startPoint x: 345, startPoint y: 147, endPoint x: 363, endPoint y: 209, distance: 64.4
click at [361, 207] on div "Janela de atendimento Grade de atendimento Capacidade Transportadoras Veículos …" at bounding box center [297, 134] width 595 height 269
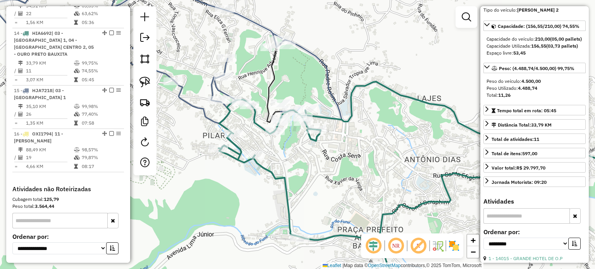
scroll to position [116, 0]
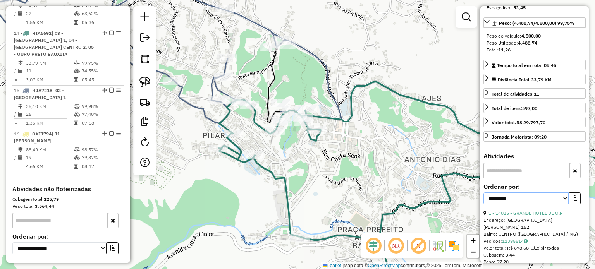
click at [533, 205] on select "**********" at bounding box center [526, 199] width 85 height 12
select select "*********"
click at [484, 205] on select "**********" at bounding box center [526, 199] width 85 height 12
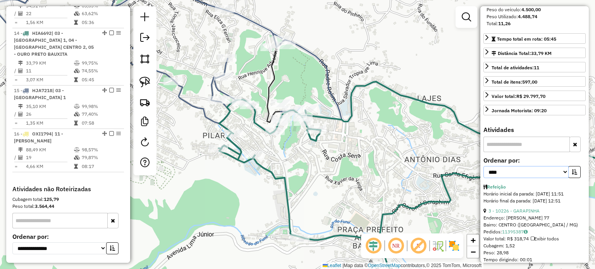
scroll to position [155, 0]
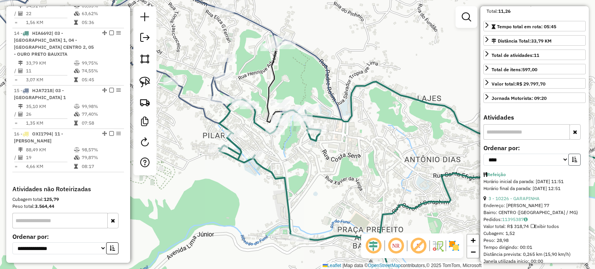
click at [575, 162] on icon "button" at bounding box center [574, 159] width 5 height 5
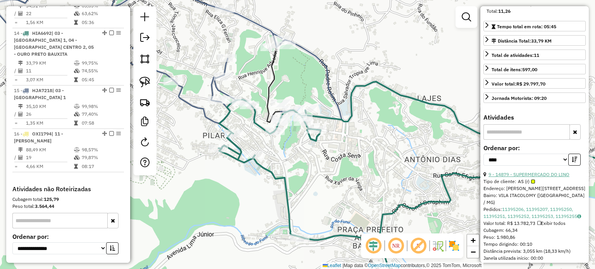
click at [536, 178] on link "9 - 14879 - SUPERMERCADO DO LINO" at bounding box center [529, 175] width 81 height 6
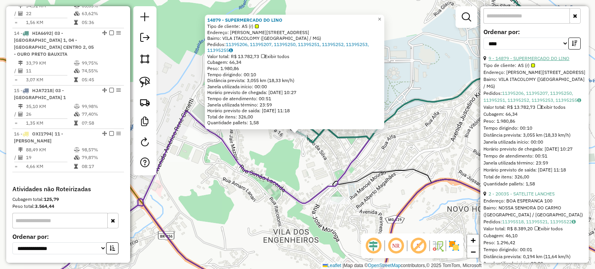
scroll to position [310, 0]
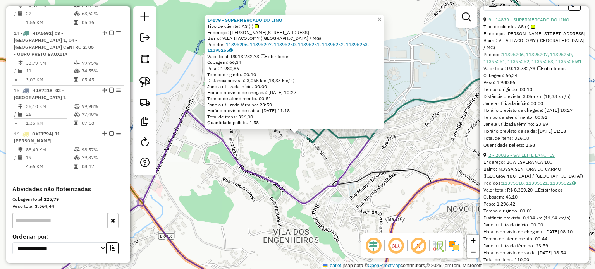
click at [541, 158] on link "2 - 20035 - SATELITE LANCHES" at bounding box center [522, 155] width 66 height 6
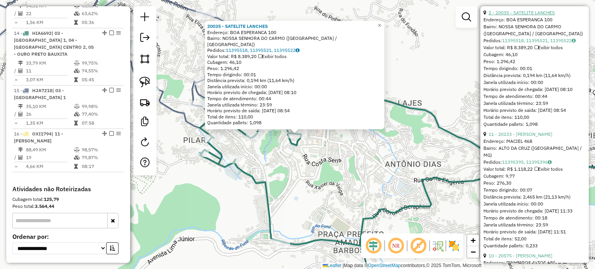
scroll to position [465, 0]
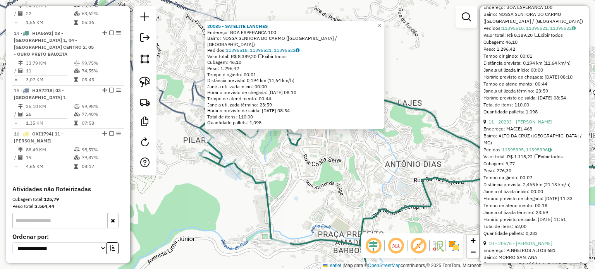
click at [533, 125] on link "11 - 20233 - [PERSON_NAME]" at bounding box center [521, 122] width 64 height 6
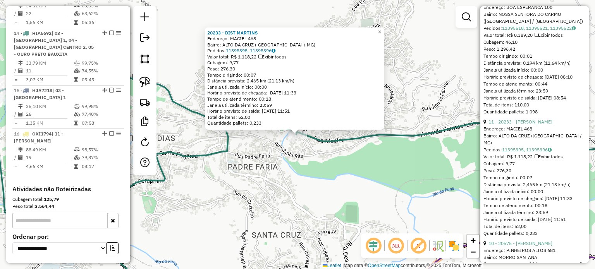
click at [364, 209] on div "20233 - DIST MARTINS Endereço: MACIEL 468 Bairro: [GEOGRAPHIC_DATA] ([GEOGRAPHI…" at bounding box center [297, 134] width 595 height 269
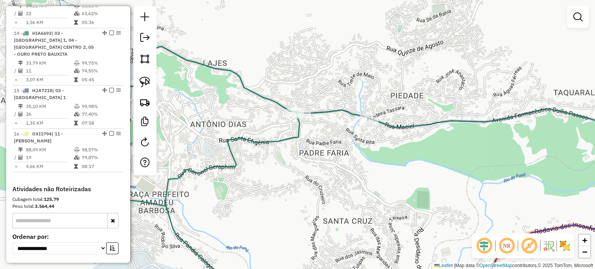
drag, startPoint x: 362, startPoint y: 200, endPoint x: 385, endPoint y: 199, distance: 22.9
click at [383, 198] on div "Janela de atendimento Grade de atendimento Capacidade Transportadoras Veículos …" at bounding box center [297, 134] width 595 height 269
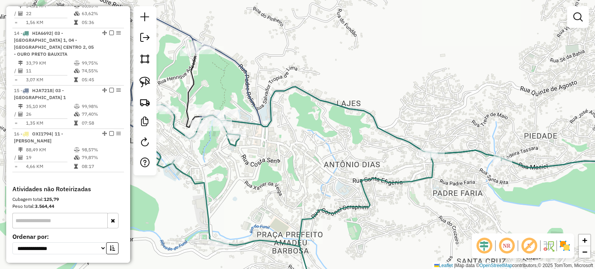
drag, startPoint x: 326, startPoint y: 199, endPoint x: 431, endPoint y: 240, distance: 112.8
click at [430, 240] on div "Janela de atendimento Grade de atendimento Capacidade Transportadoras Veículos …" at bounding box center [297, 134] width 595 height 269
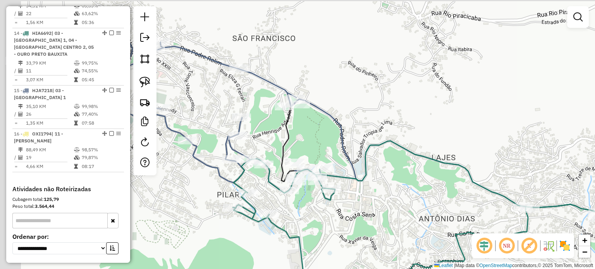
drag, startPoint x: 334, startPoint y: 236, endPoint x: 420, endPoint y: 278, distance: 95.7
click at [420, 269] on html "Aguarde... Pop-up bloqueado! Seu navegador bloqueou automáticamente a abertura …" at bounding box center [297, 134] width 595 height 269
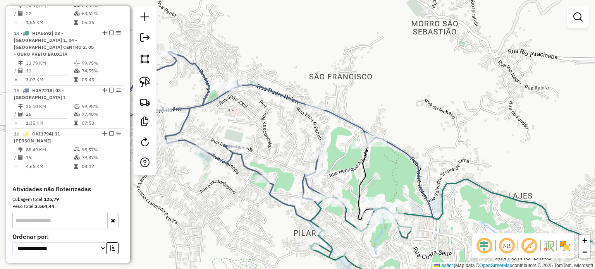
click at [386, 173] on div "Janela de atendimento Grade de atendimento Capacidade Transportadoras Veículos …" at bounding box center [297, 134] width 595 height 269
click at [284, 205] on icon at bounding box center [348, 149] width 520 height 194
select select "*********"
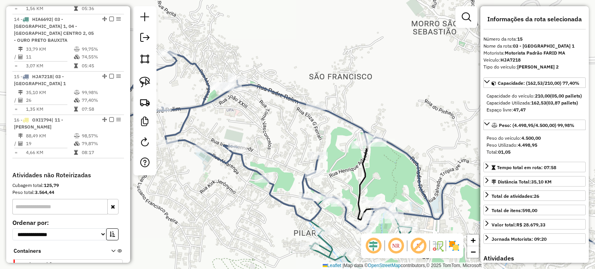
scroll to position [926, 0]
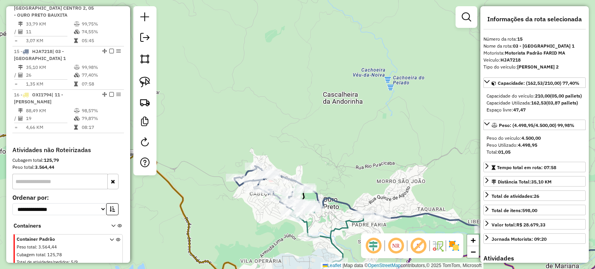
drag, startPoint x: 257, startPoint y: 228, endPoint x: 300, endPoint y: 172, distance: 70.6
click at [293, 176] on div "Rota 15 - Placa HJA7218 20551 - REST DO [GEOGRAPHIC_DATA][PERSON_NAME] de atend…" at bounding box center [297, 134] width 595 height 269
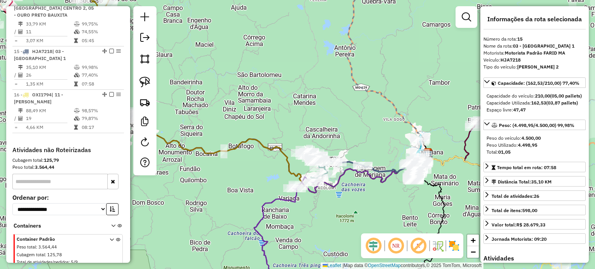
drag, startPoint x: 263, startPoint y: 182, endPoint x: 305, endPoint y: 185, distance: 41.6
click at [310, 185] on div "Janela de atendimento Grade de atendimento Capacidade Transportadoras Veículos …" at bounding box center [297, 134] width 595 height 269
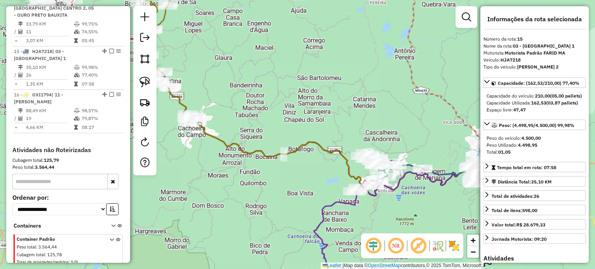
drag, startPoint x: 295, startPoint y: 187, endPoint x: 262, endPoint y: 186, distance: 33.0
click at [344, 183] on div "Janela de atendimento Grade de atendimento Capacidade Transportadoras Veículos …" at bounding box center [297, 134] width 595 height 269
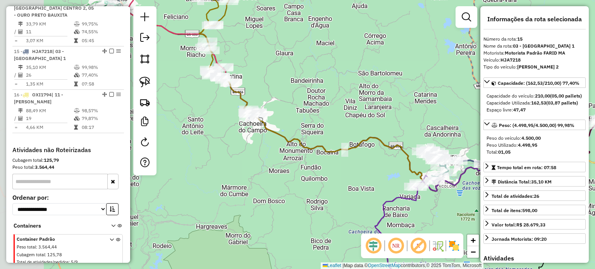
drag, startPoint x: 298, startPoint y: 222, endPoint x: 319, endPoint y: 226, distance: 21.6
click at [310, 227] on div "Janela de atendimento Grade de atendimento Capacidade Transportadoras Veículos …" at bounding box center [297, 134] width 595 height 269
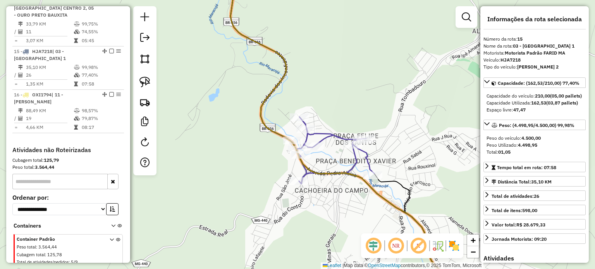
click at [336, 140] on icon at bounding box center [278, 78] width 192 height 211
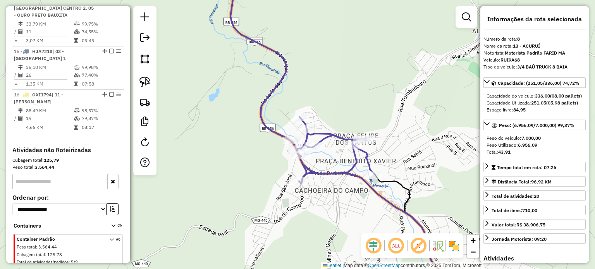
scroll to position [626, 0]
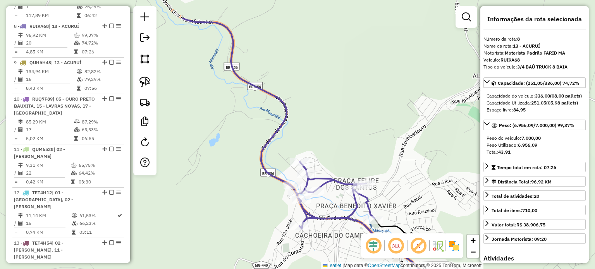
drag, startPoint x: 359, startPoint y: 66, endPoint x: 359, endPoint y: 112, distance: 46.9
click at [359, 112] on div "Janela de atendimento Grade de atendimento Capacidade Transportadoras Veículos …" at bounding box center [297, 134] width 595 height 269
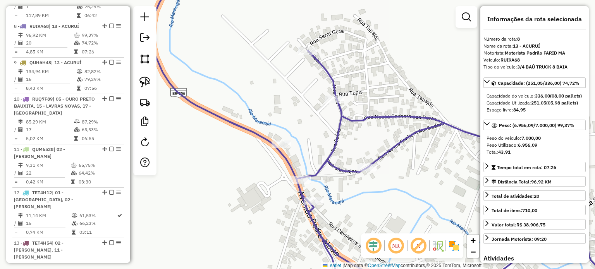
drag, startPoint x: 323, startPoint y: 93, endPoint x: 330, endPoint y: 100, distance: 10.4
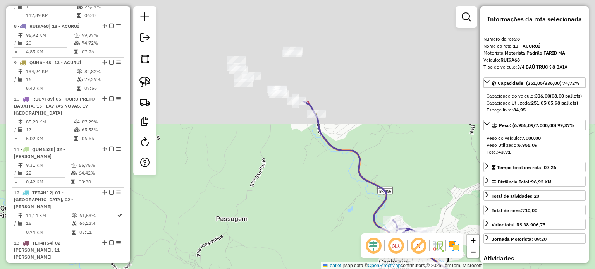
drag, startPoint x: 274, startPoint y: 101, endPoint x: 342, endPoint y: 231, distance: 146.2
click at [341, 231] on div "Janela de atendimento Grade de atendimento Capacidade Transportadoras Veículos …" at bounding box center [297, 134] width 595 height 269
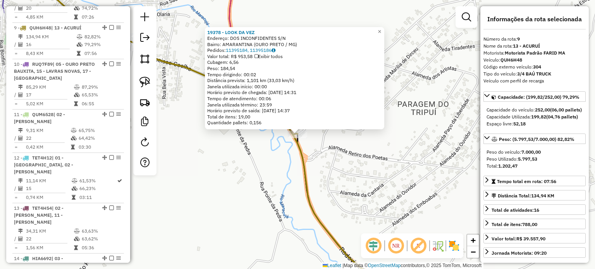
scroll to position [663, 0]
click at [274, 150] on div "19378 - LOOK DA VEZ Endereço: DOS INCONFIDENTES S/N Bairro: AMARANTINA (OURO PR…" at bounding box center [297, 134] width 595 height 269
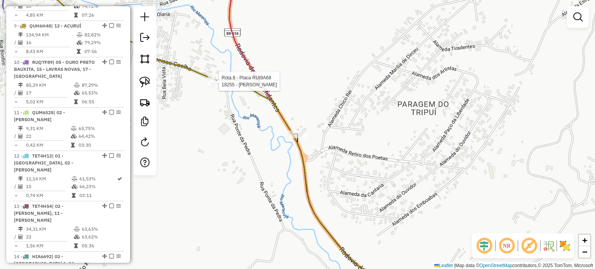
select select "*********"
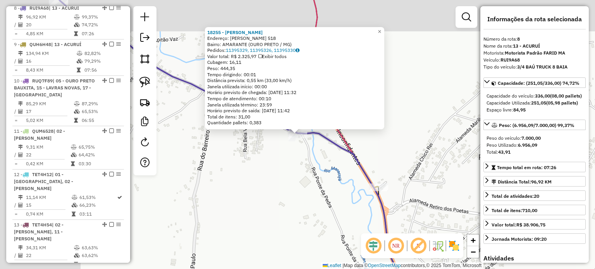
scroll to position [626, 0]
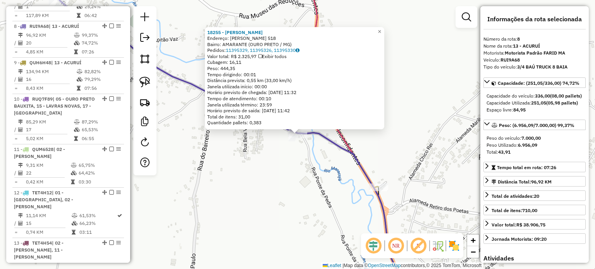
click at [266, 191] on div "18255 - [PERSON_NAME]: [PERSON_NAME] 518 Bairro: AMARANTE (OURO PRETO / MG) Ped…" at bounding box center [297, 134] width 595 height 269
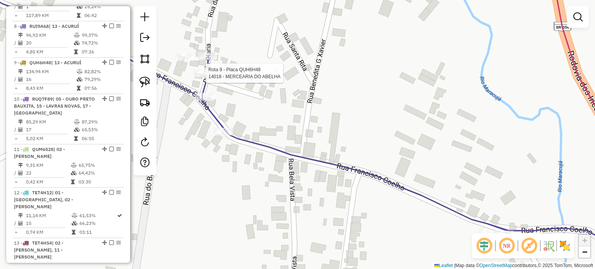
select select "*********"
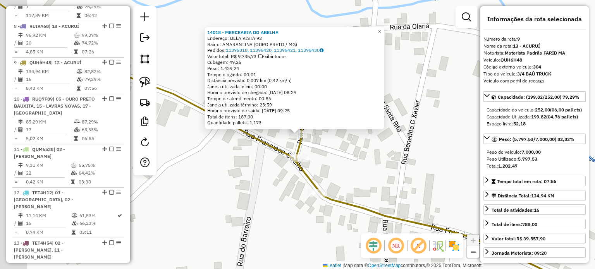
scroll to position [663, 0]
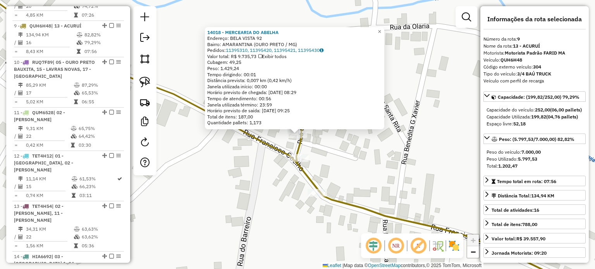
click at [329, 145] on div "14018 - MERCEARIA DO [PERSON_NAME]: BELA VISTA 92 Bairro: AMARANTINA (OURO PRET…" at bounding box center [297, 134] width 595 height 269
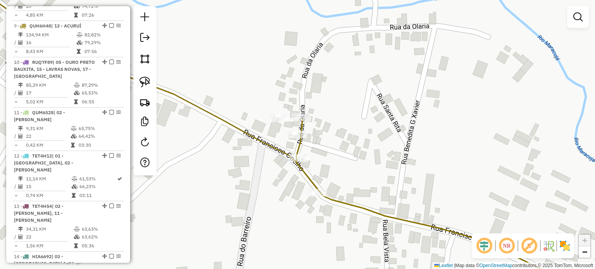
click at [273, 149] on icon at bounding box center [311, 132] width 688 height 319
select select "*********"
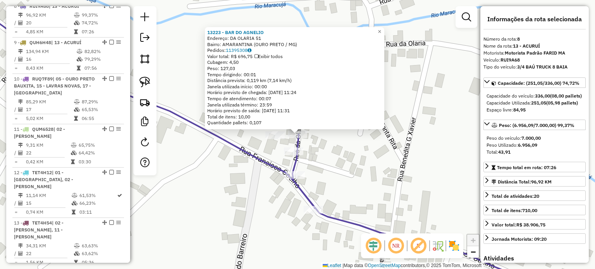
scroll to position [626, 0]
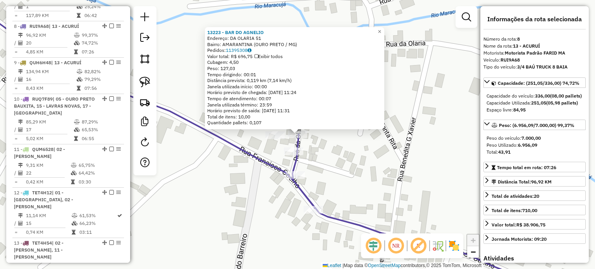
click at [326, 178] on div "13223 - BAR DO [PERSON_NAME]: DA OLARIA 51 Bairro: AMARANTINA ([GEOGRAPHIC_DATA…" at bounding box center [297, 134] width 595 height 269
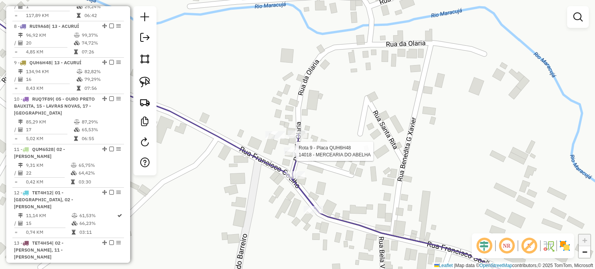
select select "*********"
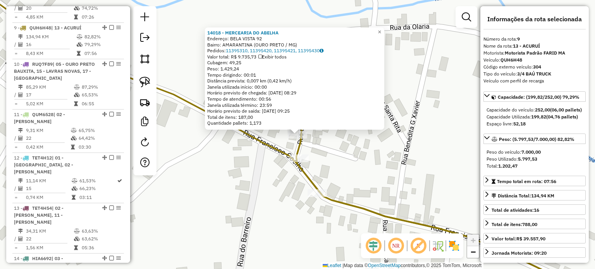
scroll to position [663, 0]
click at [345, 161] on div "14018 - MERCEARIA DO [PERSON_NAME]: BELA VISTA 92 Bairro: AMARANTINA (OURO PRET…" at bounding box center [297, 134] width 595 height 269
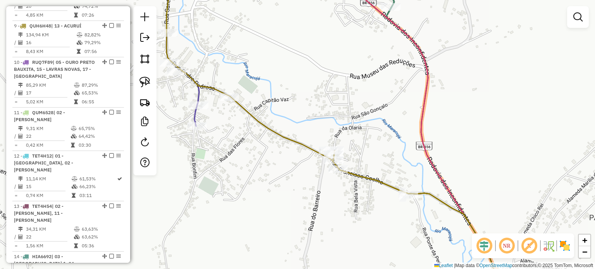
drag, startPoint x: 317, startPoint y: 196, endPoint x: 334, endPoint y: 197, distance: 17.5
click at [329, 197] on div "Rota 8 - Placa RUI9A68 11096 - [PERSON_NAME] de atendimento Grade de atendiment…" at bounding box center [297, 134] width 595 height 269
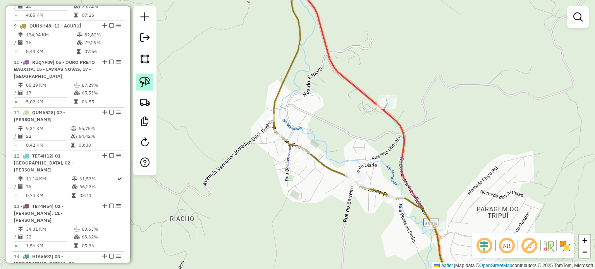
click at [147, 84] on img at bounding box center [145, 82] width 11 height 11
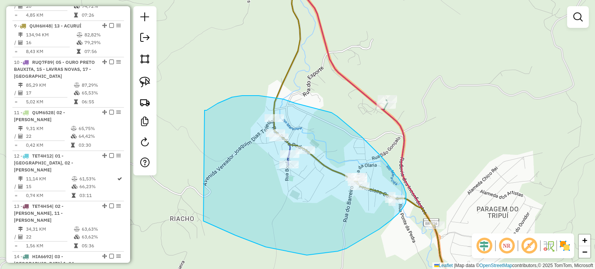
drag, startPoint x: 205, startPoint y: 110, endPoint x: 200, endPoint y: 219, distance: 108.3
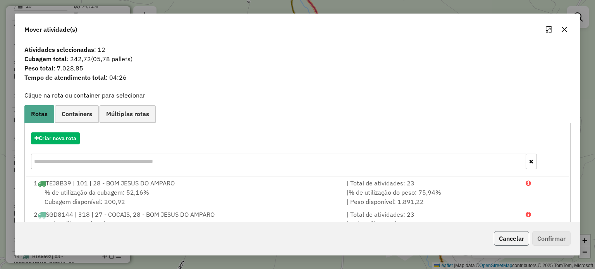
click at [511, 241] on button "Cancelar" at bounding box center [511, 238] width 35 height 15
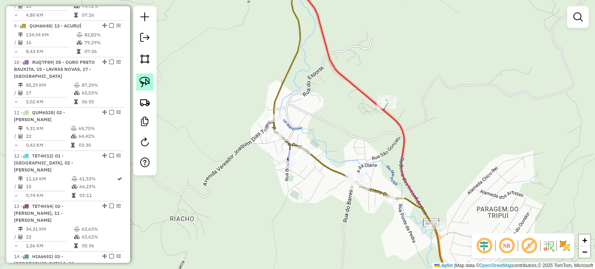
click at [146, 80] on img at bounding box center [145, 82] width 11 height 11
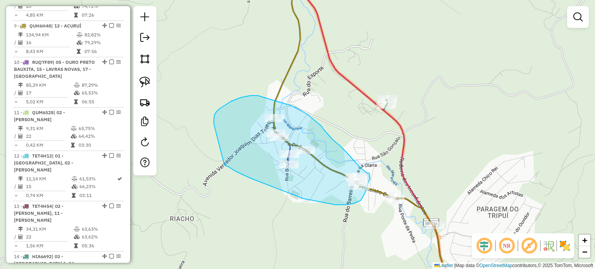
drag, startPoint x: 215, startPoint y: 129, endPoint x: 224, endPoint y: 165, distance: 37.2
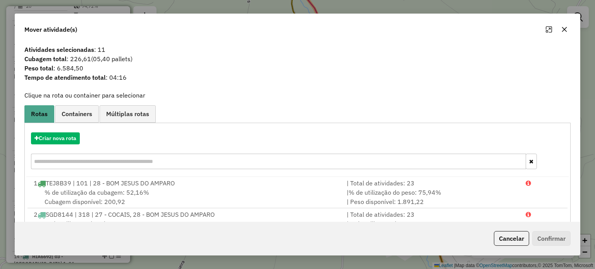
click at [568, 28] on button "button" at bounding box center [565, 29] width 12 height 12
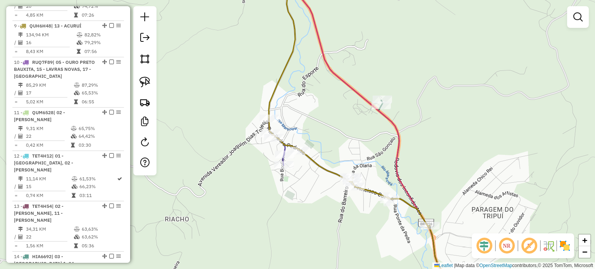
drag, startPoint x: 395, startPoint y: 144, endPoint x: 319, endPoint y: 143, distance: 76.8
click at [319, 143] on icon at bounding box center [375, 135] width 187 height 323
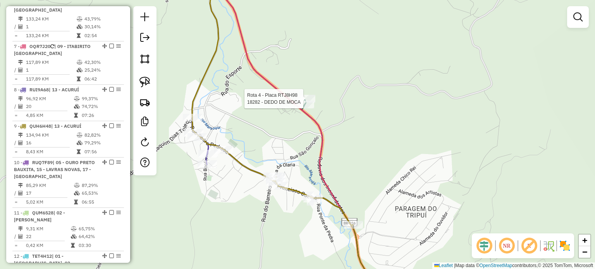
select select "*********"
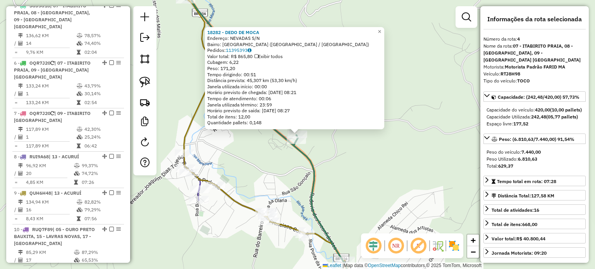
scroll to position [440, 0]
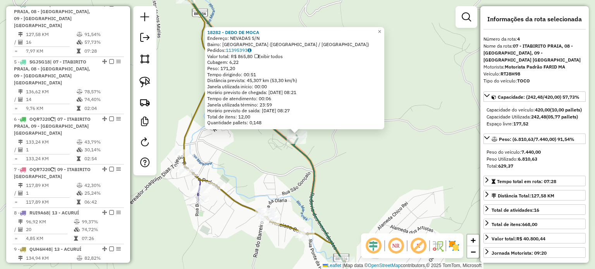
click at [340, 143] on div "18282 - DEDO DE MOCA Endereço: NEVADAS S/N Bairro: [GEOGRAPHIC_DATA] ([GEOGRAPH…" at bounding box center [297, 134] width 595 height 269
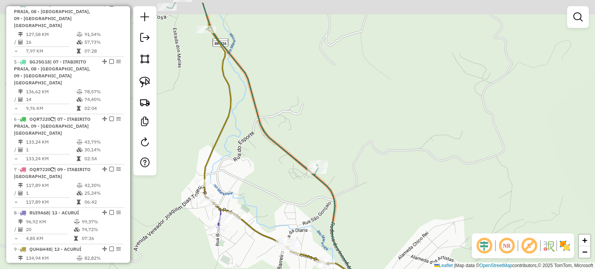
drag, startPoint x: 317, startPoint y: 81, endPoint x: 347, endPoint y: 116, distance: 45.1
click at [346, 115] on div "Janela de atendimento Grade de atendimento Capacidade Transportadoras Veículos …" at bounding box center [297, 134] width 595 height 269
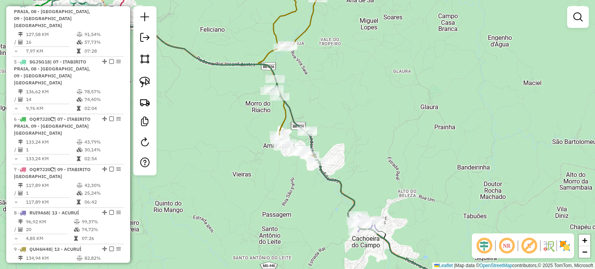
drag, startPoint x: 338, startPoint y: 83, endPoint x: 427, endPoint y: 128, distance: 99.5
click at [427, 128] on div "Janela de atendimento Grade de atendimento Capacidade Transportadoras Veículos …" at bounding box center [297, 134] width 595 height 269
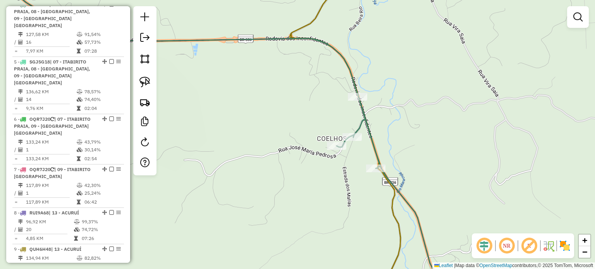
click at [365, 120] on icon at bounding box center [218, 134] width 488 height 323
select select "*********"
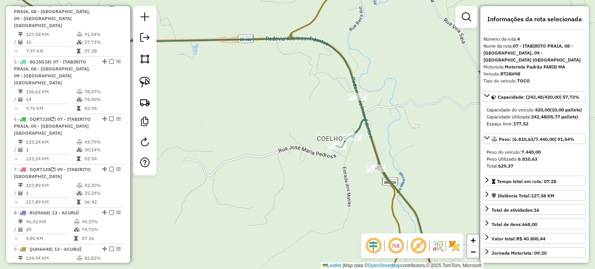
drag, startPoint x: 343, startPoint y: 189, endPoint x: 290, endPoint y: 185, distance: 52.5
click at [292, 185] on div "Janela de atendimento Grade de atendimento Capacidade Transportadoras Veículos …" at bounding box center [297, 134] width 595 height 269
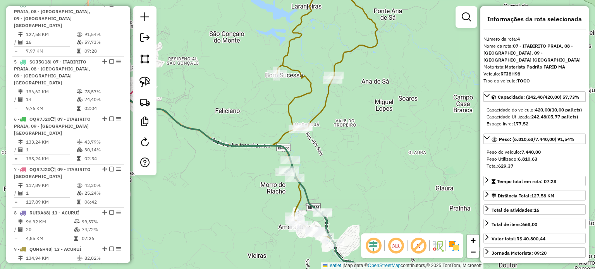
click at [323, 105] on icon at bounding box center [319, 108] width 116 height 271
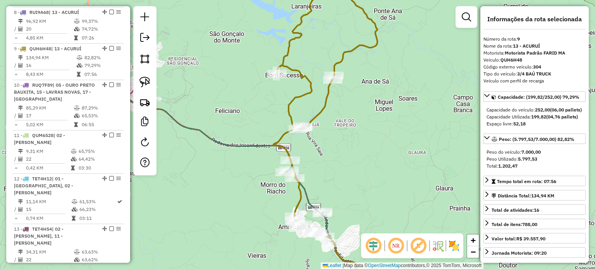
scroll to position [663, 0]
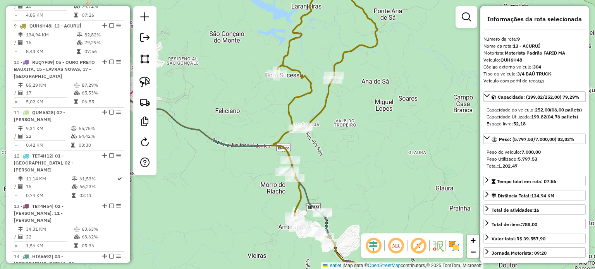
drag, startPoint x: 361, startPoint y: 173, endPoint x: 356, endPoint y: 117, distance: 56.8
click at [356, 117] on div "Janela de atendimento Grade de atendimento Capacidade Transportadoras Veículos …" at bounding box center [297, 134] width 595 height 269
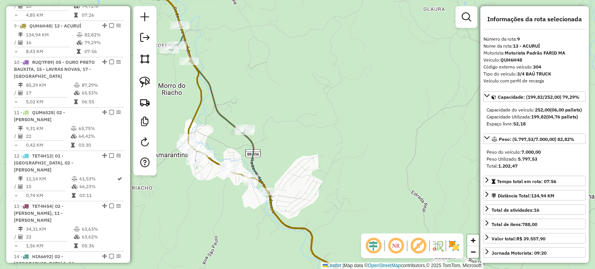
drag, startPoint x: 217, startPoint y: 211, endPoint x: 227, endPoint y: 214, distance: 9.6
click at [225, 213] on div "Janela de atendimento Grade de atendimento Capacidade Transportadoras Veículos …" at bounding box center [297, 134] width 595 height 269
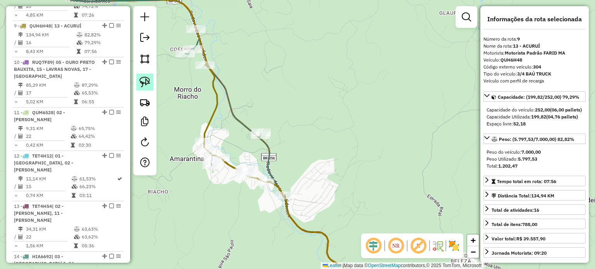
click at [141, 79] on img at bounding box center [145, 82] width 11 height 11
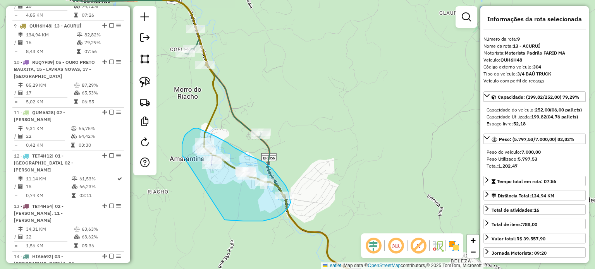
drag, startPoint x: 185, startPoint y: 158, endPoint x: 225, endPoint y: 220, distance: 74.0
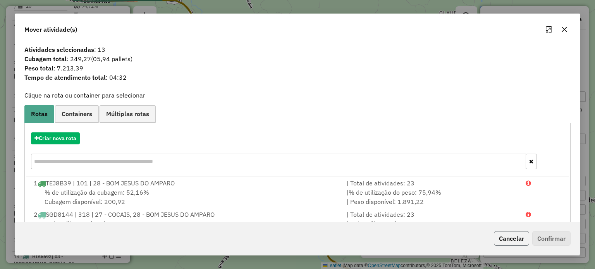
click at [502, 239] on button "Cancelar" at bounding box center [511, 238] width 35 height 15
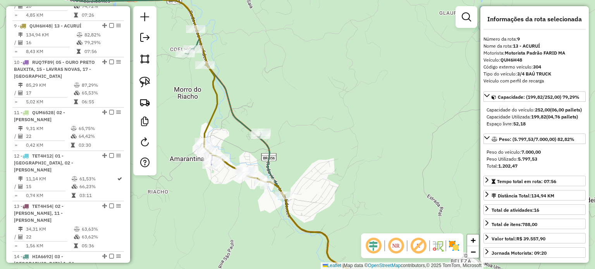
drag, startPoint x: 148, startPoint y: 86, endPoint x: 171, endPoint y: 91, distance: 23.0
click at [148, 86] on img at bounding box center [145, 82] width 11 height 11
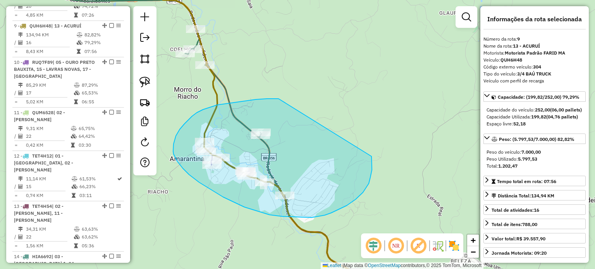
drag, startPoint x: 279, startPoint y: 99, endPoint x: 372, endPoint y: 157, distance: 109.2
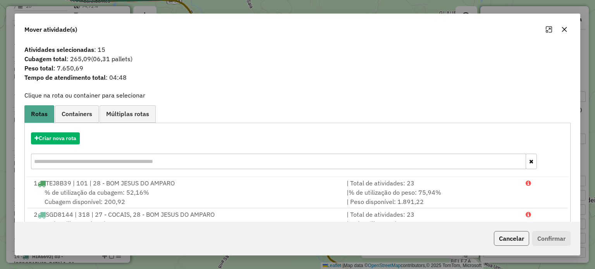
click at [504, 240] on button "Cancelar" at bounding box center [511, 238] width 35 height 15
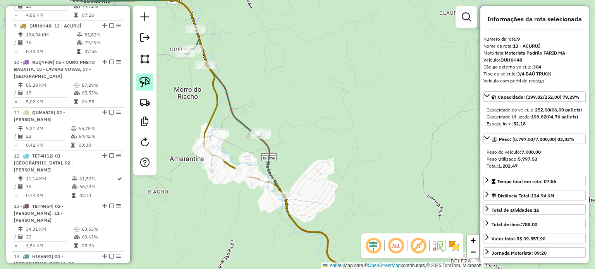
click at [150, 82] on img at bounding box center [145, 82] width 11 height 11
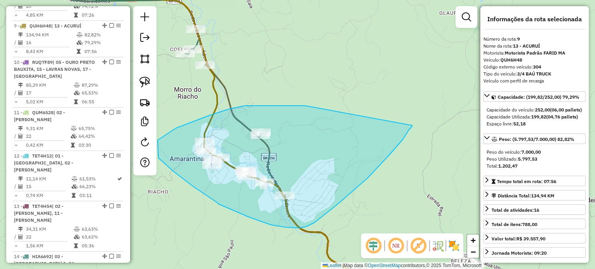
drag, startPoint x: 305, startPoint y: 106, endPoint x: 412, endPoint y: 126, distance: 108.8
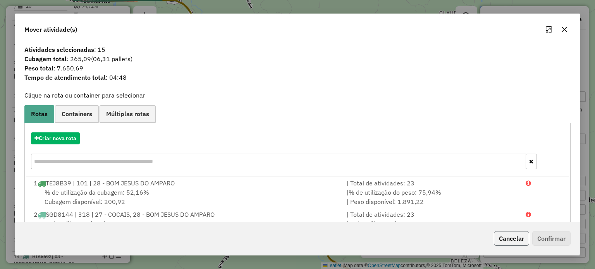
click at [511, 238] on button "Cancelar" at bounding box center [511, 238] width 35 height 15
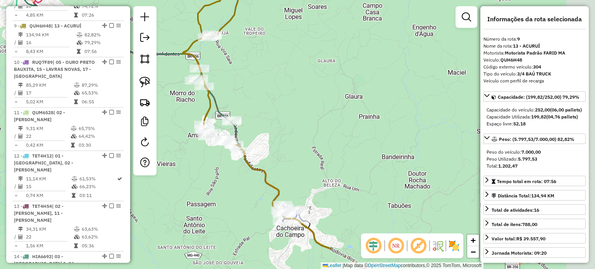
drag, startPoint x: 290, startPoint y: 232, endPoint x: 233, endPoint y: 183, distance: 74.8
click at [233, 183] on div "Janela de atendimento Grade de atendimento Capacidade Transportadoras Veículos …" at bounding box center [297, 134] width 595 height 269
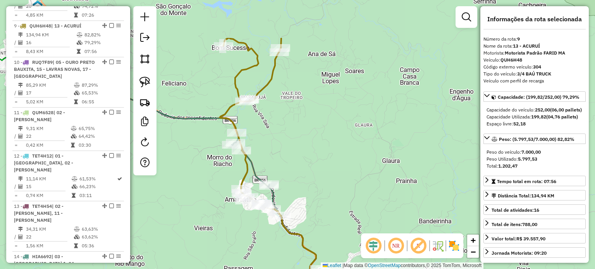
drag, startPoint x: 223, startPoint y: 195, endPoint x: 250, endPoint y: 243, distance: 54.9
click at [250, 243] on div "Janela de atendimento Grade de atendimento Capacidade Transportadoras Veículos …" at bounding box center [297, 134] width 595 height 269
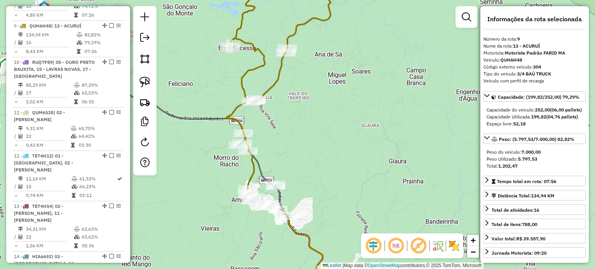
drag, startPoint x: 204, startPoint y: 188, endPoint x: 208, endPoint y: 188, distance: 4.3
click at [208, 188] on div "Janela de atendimento Grade de atendimento Capacidade Transportadoras Veículos …" at bounding box center [297, 134] width 595 height 269
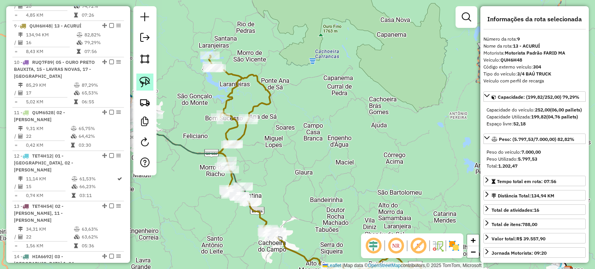
click at [150, 83] on img at bounding box center [145, 82] width 11 height 11
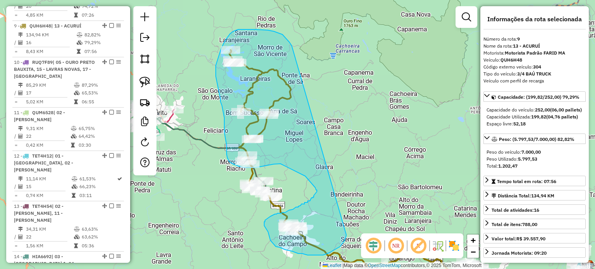
drag, startPoint x: 271, startPoint y: 51, endPoint x: 347, endPoint y: 235, distance: 198.9
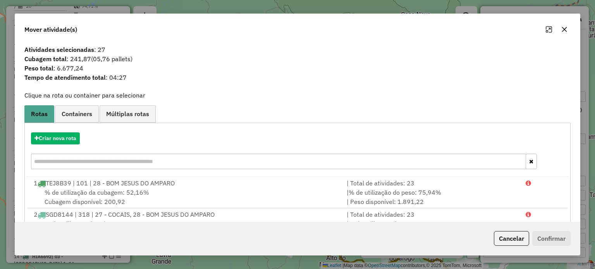
drag, startPoint x: 347, startPoint y: 235, endPoint x: 282, endPoint y: 73, distance: 174.9
click at [281, 73] on span "Tempo de atendimento total : 04:27" at bounding box center [298, 77] width 556 height 9
click at [513, 234] on button "Cancelar" at bounding box center [511, 238] width 35 height 15
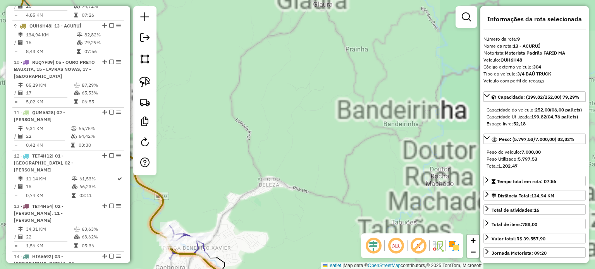
drag, startPoint x: 285, startPoint y: 156, endPoint x: 312, endPoint y: 132, distance: 36.8
click at [310, 133] on div "Janela de atendimento Grade de atendimento Capacidade Transportadoras Veículos …" at bounding box center [297, 134] width 595 height 269
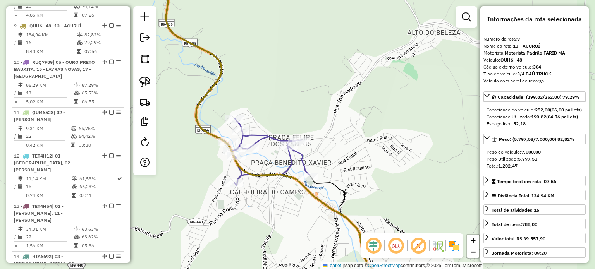
click at [270, 147] on div "Janela de atendimento Grade de atendimento Capacidade Transportadoras Veículos …" at bounding box center [297, 134] width 595 height 269
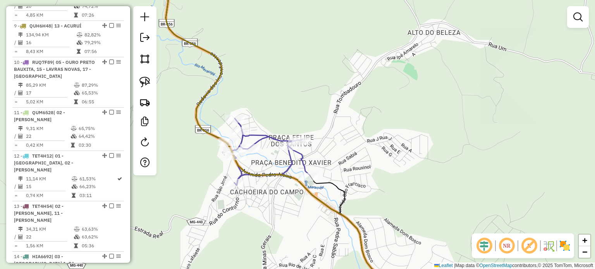
click at [271, 137] on icon at bounding box center [212, 79] width 195 height 212
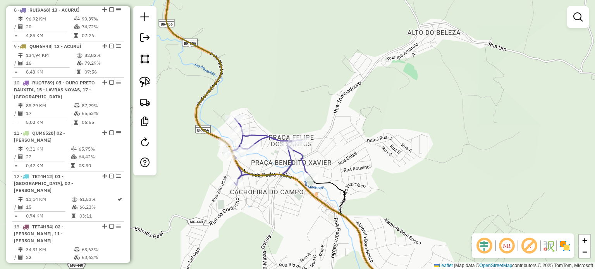
select select "*********"
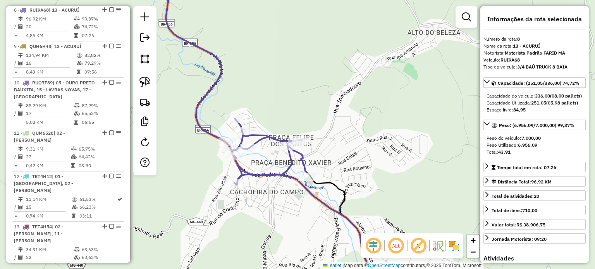
scroll to position [626, 0]
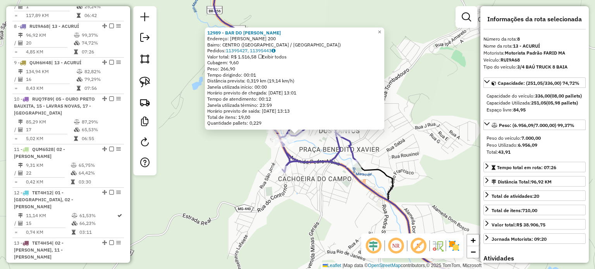
click at [310, 209] on div "12989 - BAR DO [PERSON_NAME]: [PERSON_NAME] 200 Bairro: CENTRO ([GEOGRAPHIC_DAT…" at bounding box center [297, 134] width 595 height 269
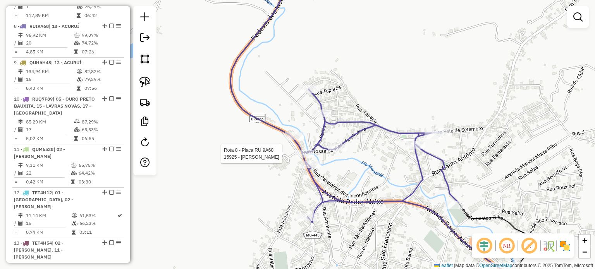
select select "*********"
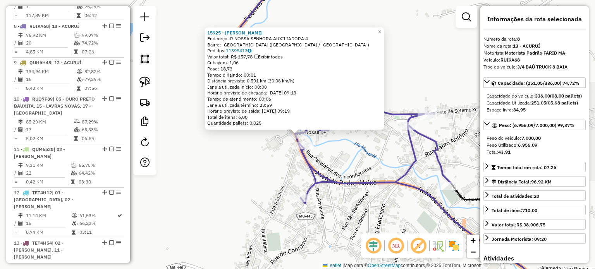
click at [294, 142] on icon at bounding box center [338, 88] width 228 height 231
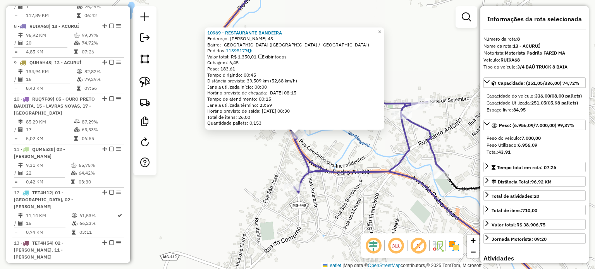
click at [299, 145] on icon at bounding box center [331, 83] width 228 height 220
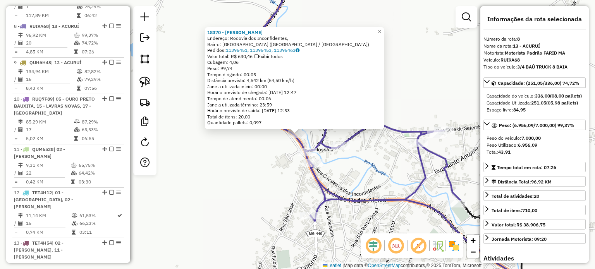
click at [280, 171] on div "18370 - [PERSON_NAME] Endereço: Rodovia dos Inconfidentes, Bairro: [GEOGRAPHIC_…" at bounding box center [297, 134] width 595 height 269
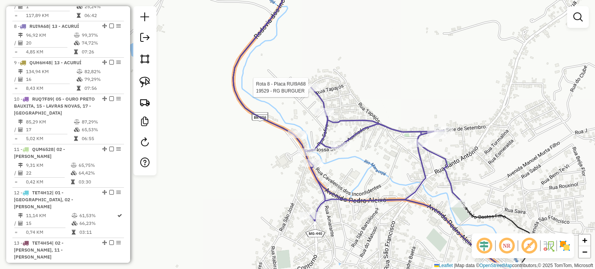
select select "*********"
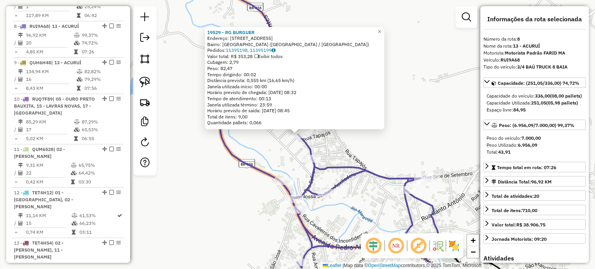
click at [303, 155] on div "Rota 8 - Placa RUI9A68 99922 - [PERSON_NAME] 19529 - RG BURGUER Endereço: [STRE…" at bounding box center [297, 134] width 595 height 269
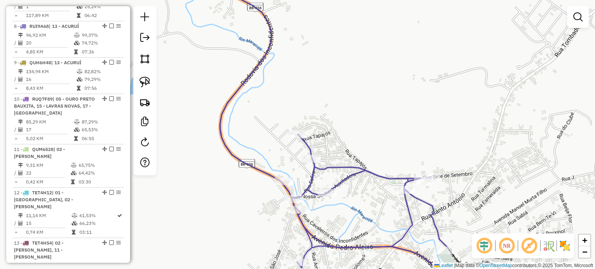
select select "*********"
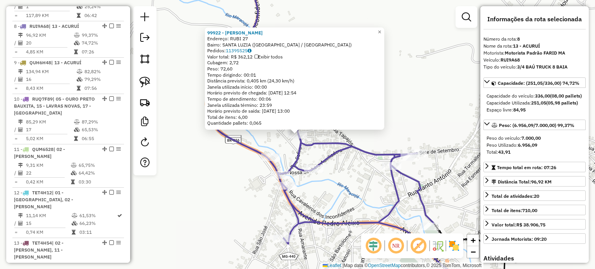
click at [320, 183] on div "Rota 8 - Placa RUI9A68 12989 - BAR DO CARLINHOS 99922 - [PERSON_NAME]: RUBI 27 …" at bounding box center [297, 134] width 595 height 269
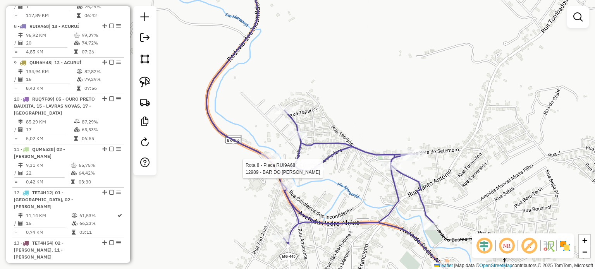
select select "*********"
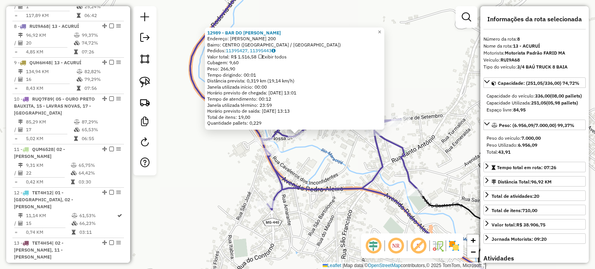
click at [313, 165] on div "12989 - BAR DO [PERSON_NAME]: [PERSON_NAME] 200 Bairro: CENTRO ([GEOGRAPHIC_DAT…" at bounding box center [297, 134] width 595 height 269
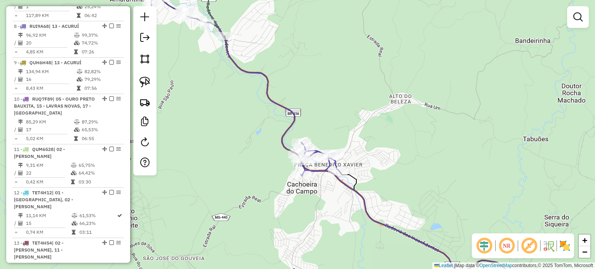
drag, startPoint x: 378, startPoint y: 216, endPoint x: 357, endPoint y: 201, distance: 25.6
click at [378, 219] on div "Janela de atendimento Grade de atendimento Capacidade Transportadoras Veículos …" at bounding box center [297, 134] width 595 height 269
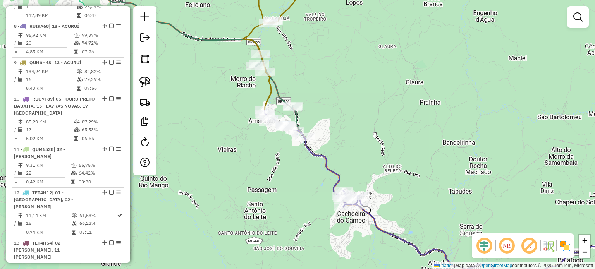
drag, startPoint x: 237, startPoint y: 143, endPoint x: 254, endPoint y: 159, distance: 23.3
click at [257, 160] on div "Janela de atendimento Grade de atendimento Capacidade Transportadoras Veículos …" at bounding box center [297, 134] width 595 height 269
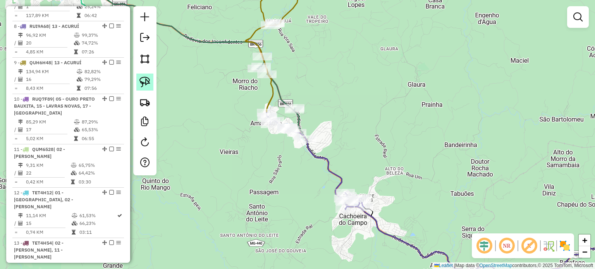
click at [140, 77] on img at bounding box center [145, 82] width 11 height 11
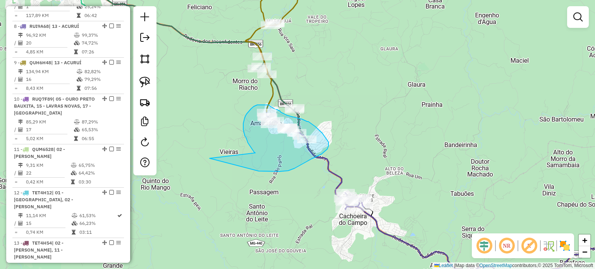
drag, startPoint x: 244, startPoint y: 133, endPoint x: 202, endPoint y: 156, distance: 48.2
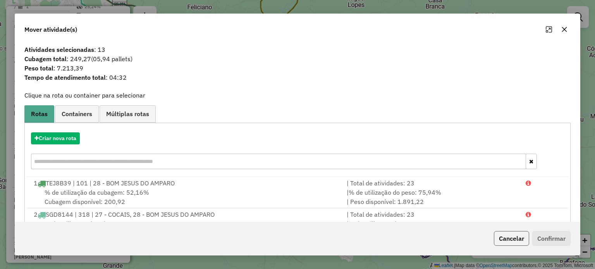
click at [515, 239] on button "Cancelar" at bounding box center [511, 238] width 35 height 15
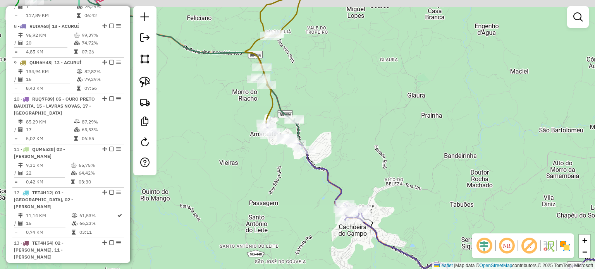
drag, startPoint x: 380, startPoint y: 101, endPoint x: 392, endPoint y: 149, distance: 49.5
click at [392, 149] on div "Janela de atendimento Grade de atendimento Capacidade Transportadoras Veículos …" at bounding box center [297, 134] width 595 height 269
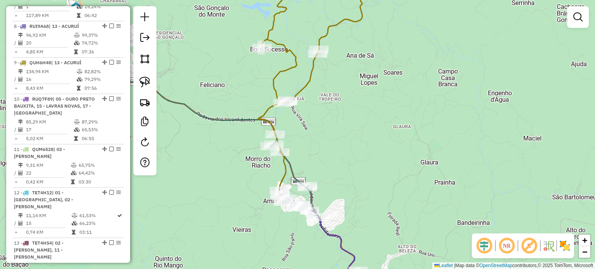
drag, startPoint x: 386, startPoint y: 128, endPoint x: 387, endPoint y: 142, distance: 14.4
click at [387, 142] on div "Janela de atendimento Grade de atendimento Capacidade Transportadoras Veículos …" at bounding box center [297, 134] width 595 height 269
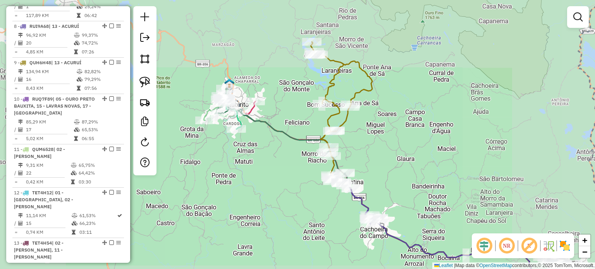
drag, startPoint x: 392, startPoint y: 137, endPoint x: 385, endPoint y: 152, distance: 16.0
click at [388, 152] on div "Janela de atendimento Grade de atendimento Capacidade Transportadoras Veículos …" at bounding box center [297, 134] width 595 height 269
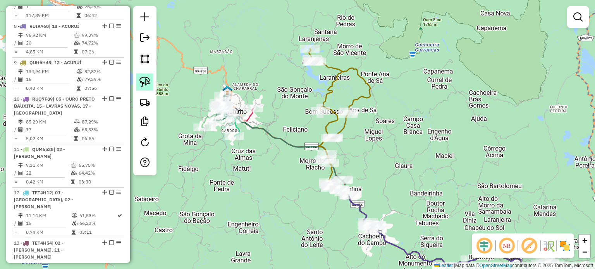
click at [145, 79] on img at bounding box center [145, 82] width 11 height 11
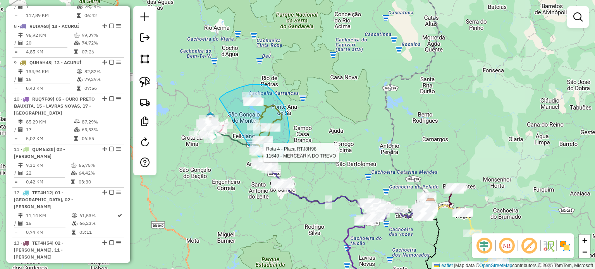
click at [253, 151] on div "Rota 4 - Placa RTJ8H98 11649 - MERCEARIA DO TREVO Janela de atendimento Grade d…" at bounding box center [297, 134] width 595 height 269
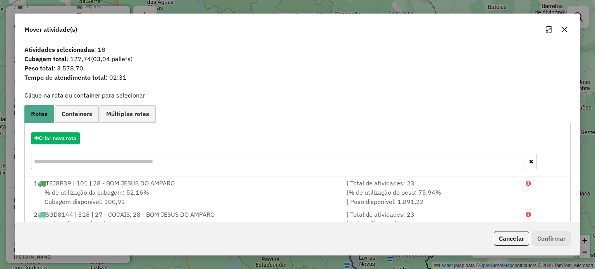
click at [561, 30] on button "button" at bounding box center [565, 29] width 12 height 12
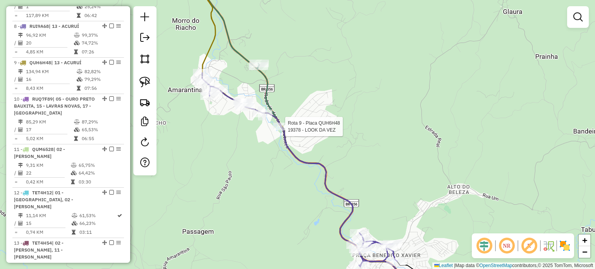
select select "*********"
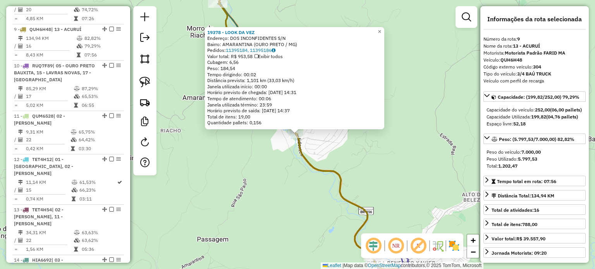
scroll to position [663, 0]
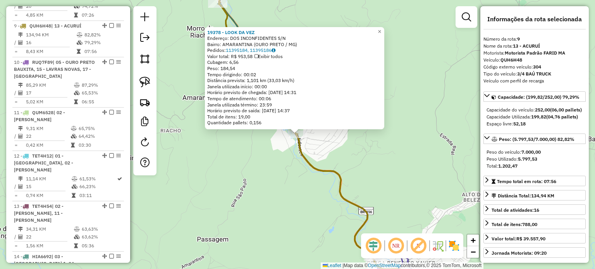
click at [360, 158] on div "19378 - LOOK DA VEZ Endereço: DOS INCONFIDENTES S/N Bairro: AMARANTINA (OURO PR…" at bounding box center [297, 134] width 595 height 269
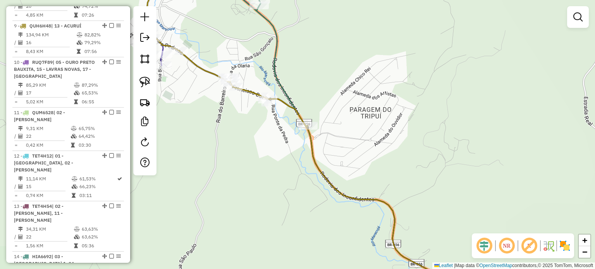
drag, startPoint x: 252, startPoint y: 140, endPoint x: 311, endPoint y: 161, distance: 62.7
click at [307, 160] on div "Janela de atendimento Grade de atendimento Capacidade Transportadoras Veículos …" at bounding box center [297, 134] width 595 height 269
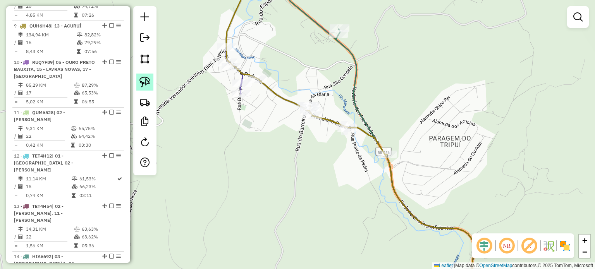
click at [142, 76] on link at bounding box center [144, 82] width 17 height 17
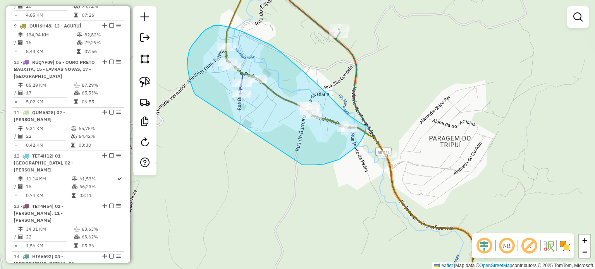
drag, startPoint x: 198, startPoint y: 96, endPoint x: 303, endPoint y: 165, distance: 125.7
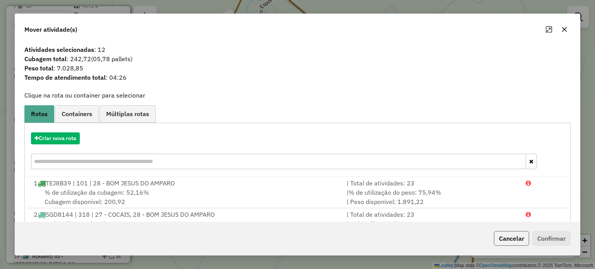
click at [513, 241] on button "Cancelar" at bounding box center [511, 238] width 35 height 15
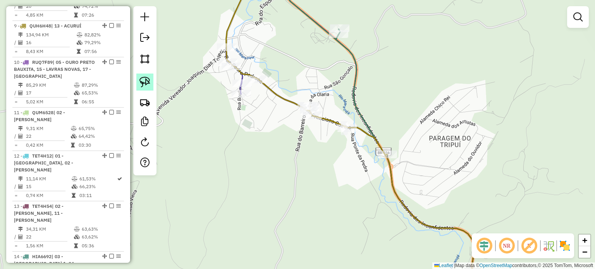
click at [150, 83] on link at bounding box center [144, 82] width 17 height 17
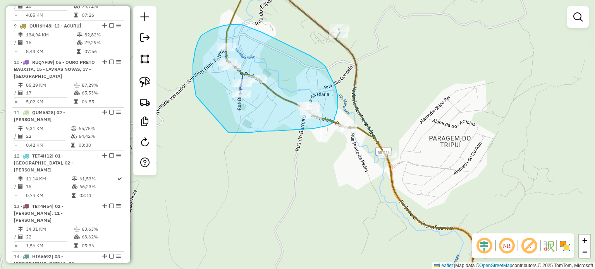
drag, startPoint x: 196, startPoint y: 96, endPoint x: 224, endPoint y: 132, distance: 45.6
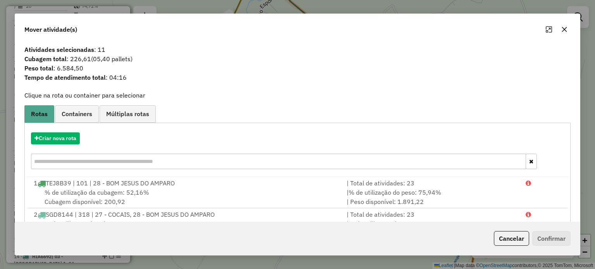
click at [497, 229] on div "Cancelar Confirmar" at bounding box center [297, 238] width 565 height 33
click at [509, 237] on button "Cancelar" at bounding box center [511, 238] width 35 height 15
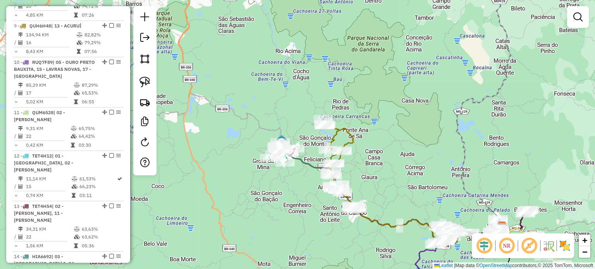
drag, startPoint x: 454, startPoint y: 191, endPoint x: 368, endPoint y: 144, distance: 97.7
click at [377, 145] on div "Janela de atendimento Grade de atendimento Capacidade Transportadoras Veículos …" at bounding box center [297, 134] width 595 height 269
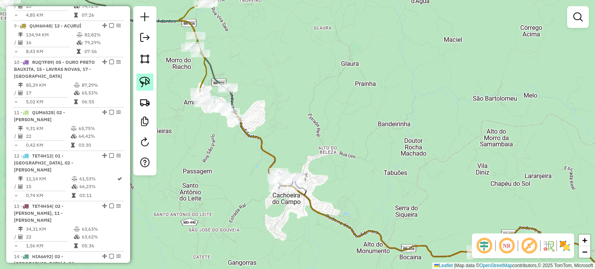
click at [143, 77] on img at bounding box center [145, 82] width 11 height 11
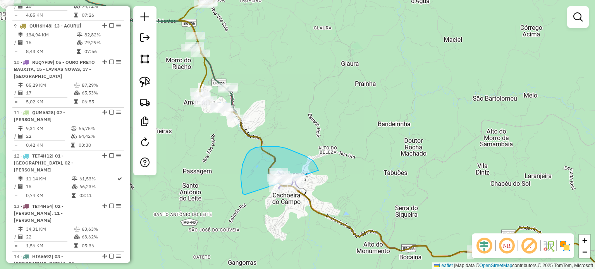
drag, startPoint x: 245, startPoint y: 195, endPoint x: 284, endPoint y: 219, distance: 45.9
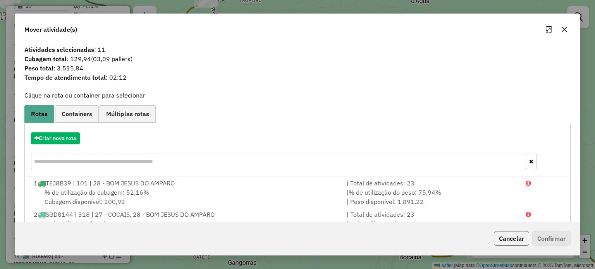
click at [523, 237] on button "Cancelar" at bounding box center [511, 238] width 35 height 15
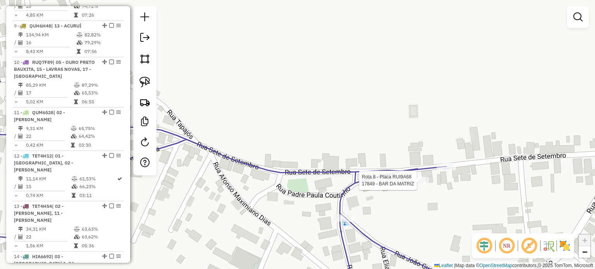
select select "*********"
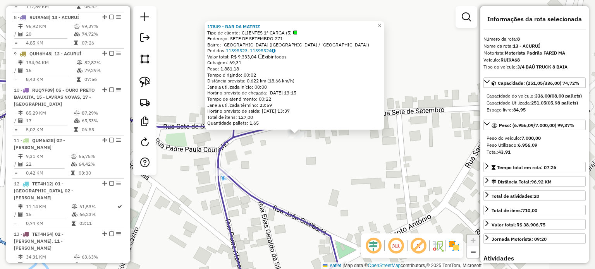
scroll to position [626, 0]
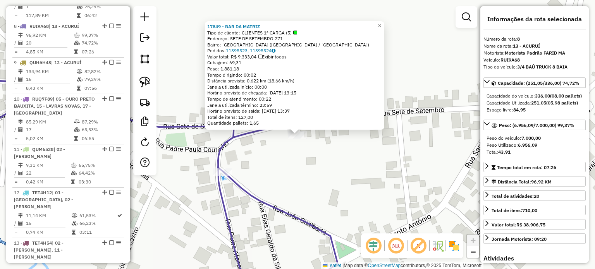
click at [257, 174] on div "17849 - BAR DA MATRIZ Tipo de cliente: CLIENTES 1º CARGA (5) Endereço: SETE DE …" at bounding box center [297, 134] width 595 height 269
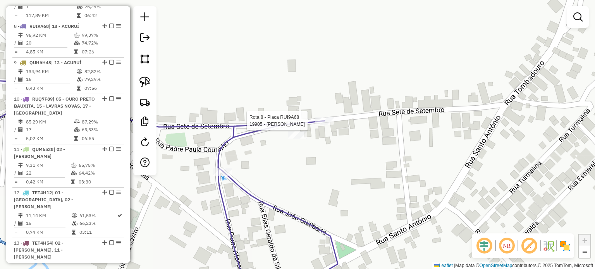
select select "*********"
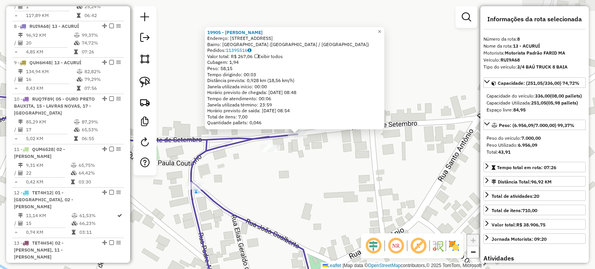
click at [314, 179] on div "19905 - JAQUELINE APARECIDA Endereço: Rodovia dos Inconfidentes, 71 Bairro: [GE…" at bounding box center [297, 134] width 595 height 269
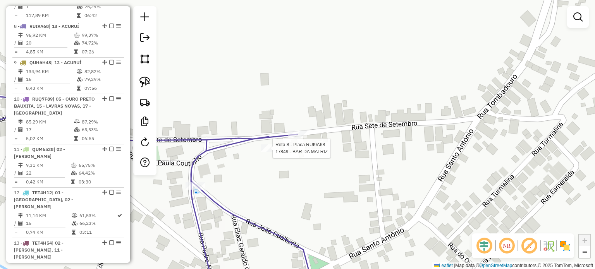
click at [274, 152] on div at bounding box center [270, 149] width 19 height 8
select select "*********"
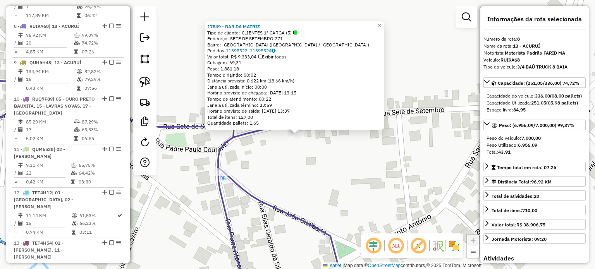
click at [274, 154] on div "17849 - BAR DA MATRIZ Tipo de cliente: CLIENTES 1º CARGA (5) Endereço: SETE DE …" at bounding box center [297, 134] width 595 height 269
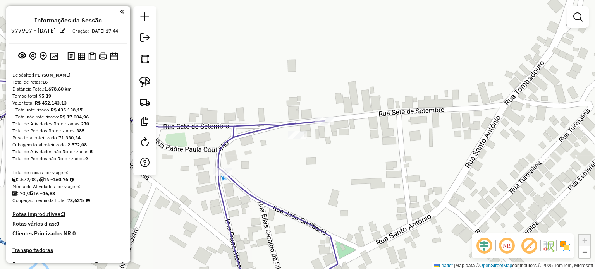
scroll to position [626, 0]
